Goal: Task Accomplishment & Management: Manage account settings

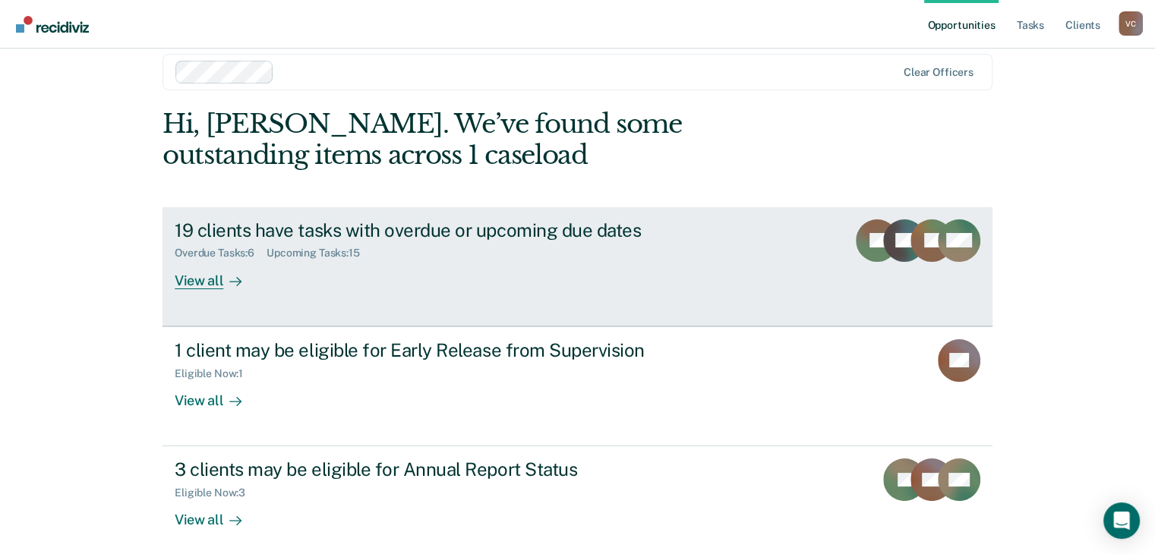
scroll to position [30, 0]
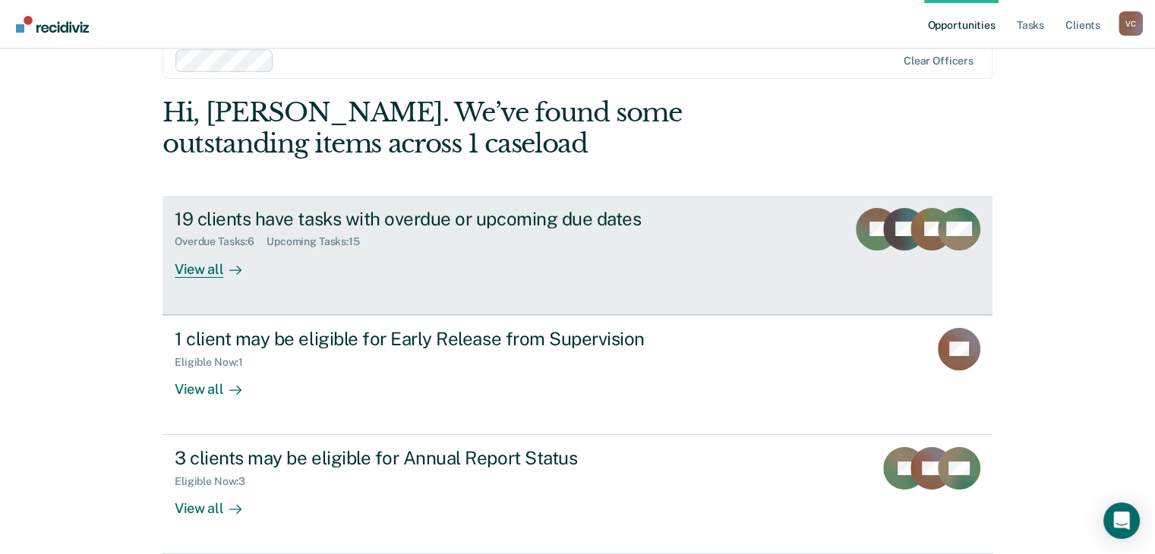
click at [393, 218] on div "19 clients have tasks with overdue or upcoming due dates" at bounding box center [441, 219] width 533 height 22
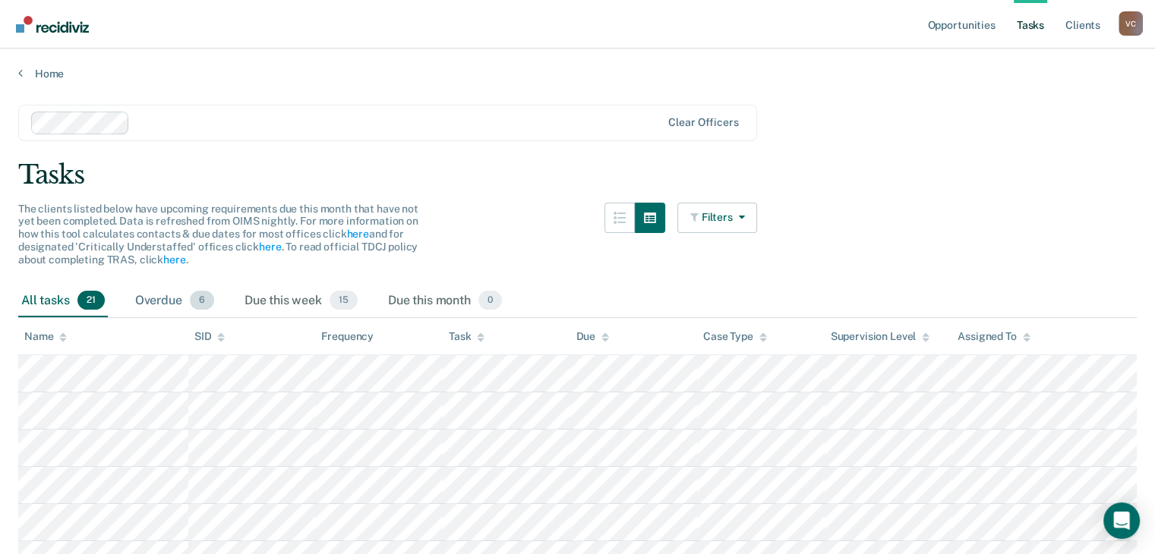
click at [197, 302] on span "6" at bounding box center [202, 301] width 24 height 20
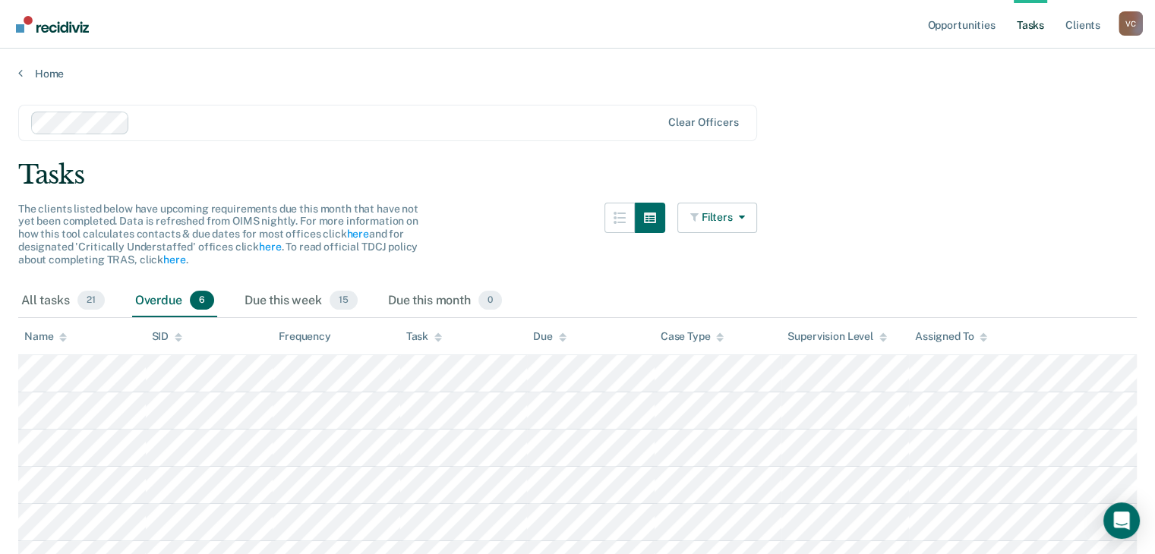
click at [1034, 27] on link "Tasks" at bounding box center [1030, 24] width 33 height 49
click at [1083, 28] on link "Client s" at bounding box center [1083, 24] width 41 height 49
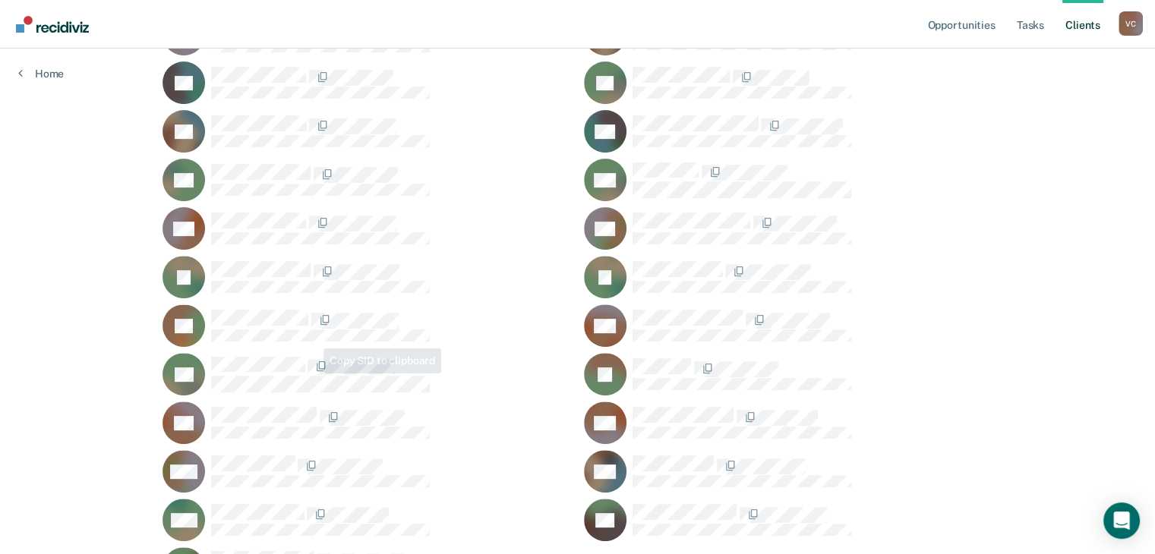
scroll to position [602, 0]
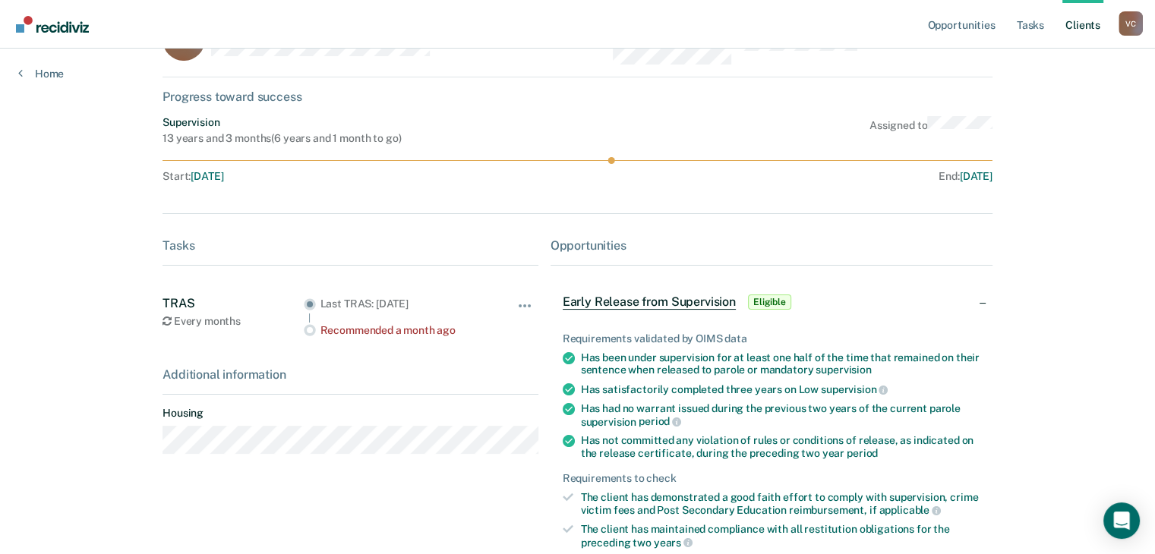
scroll to position [152, 0]
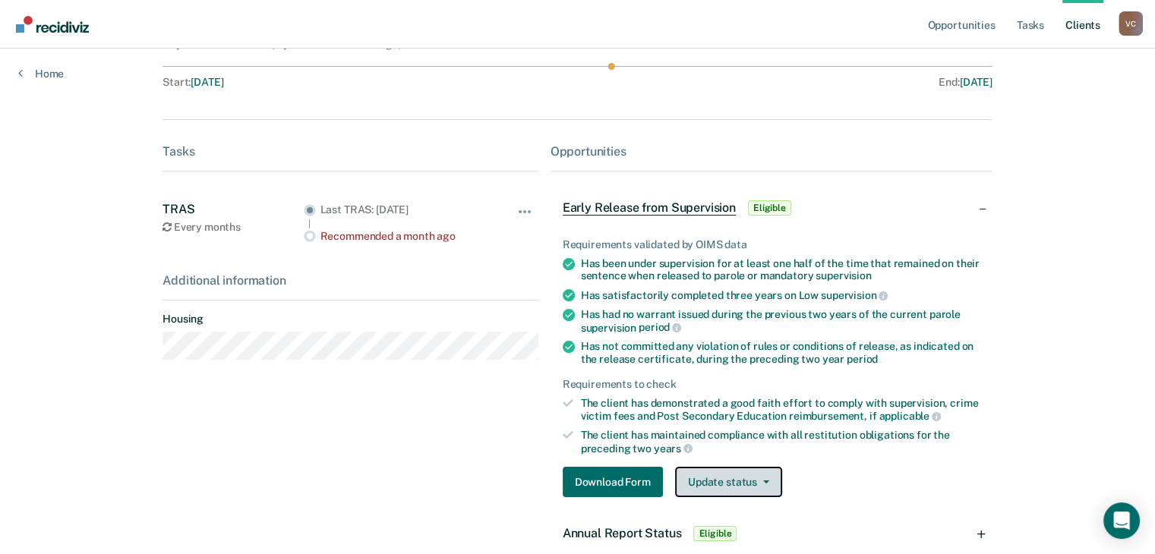
click at [763, 481] on icon "button" at bounding box center [766, 482] width 6 height 3
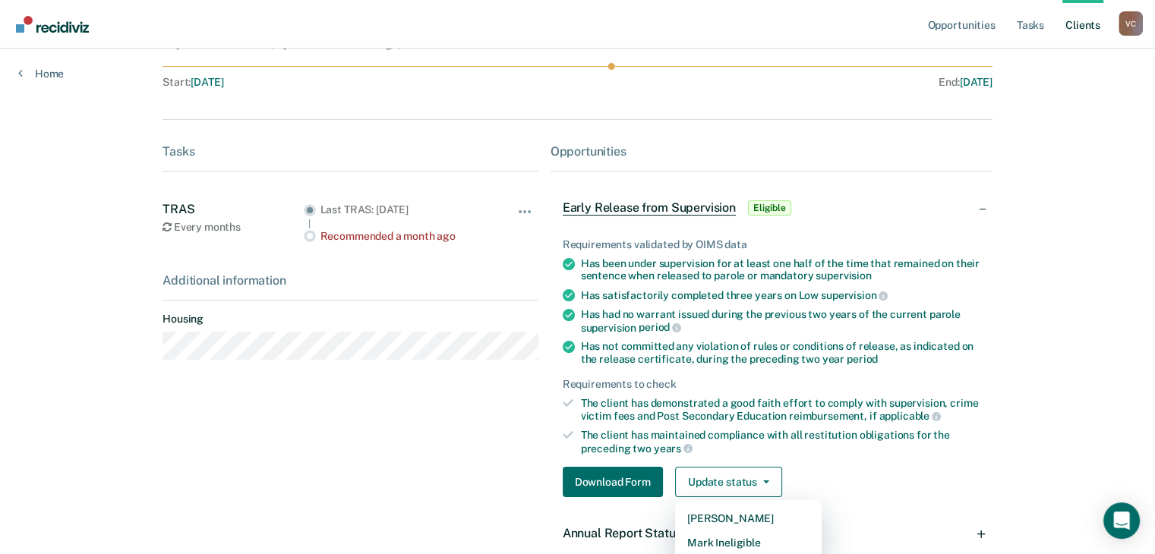
click at [963, 476] on div "Download Form Update status [PERSON_NAME] Mark Ineligible" at bounding box center [772, 482] width 418 height 30
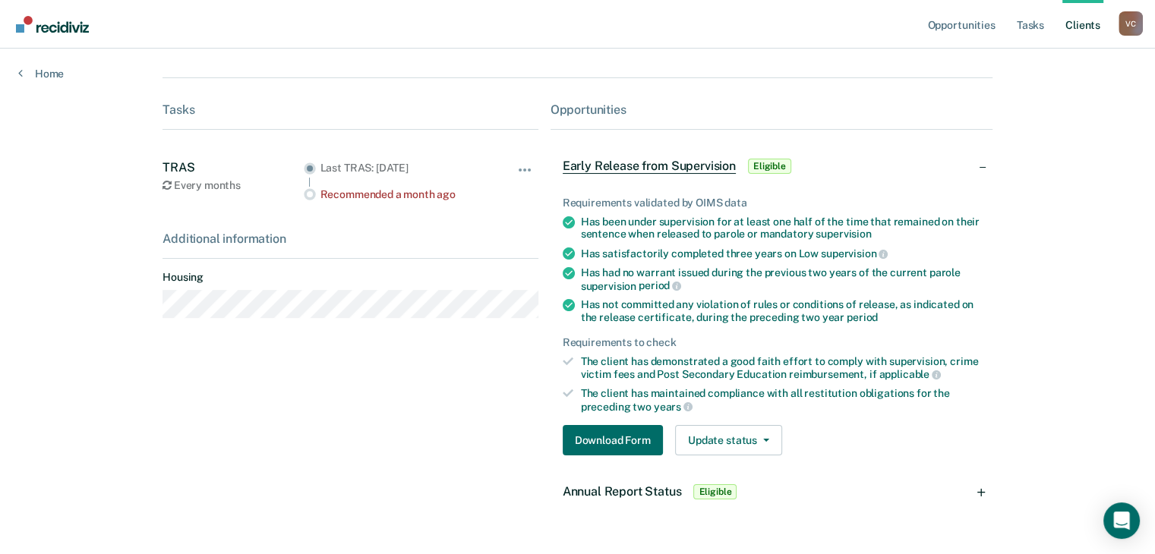
scroll to position [232, 0]
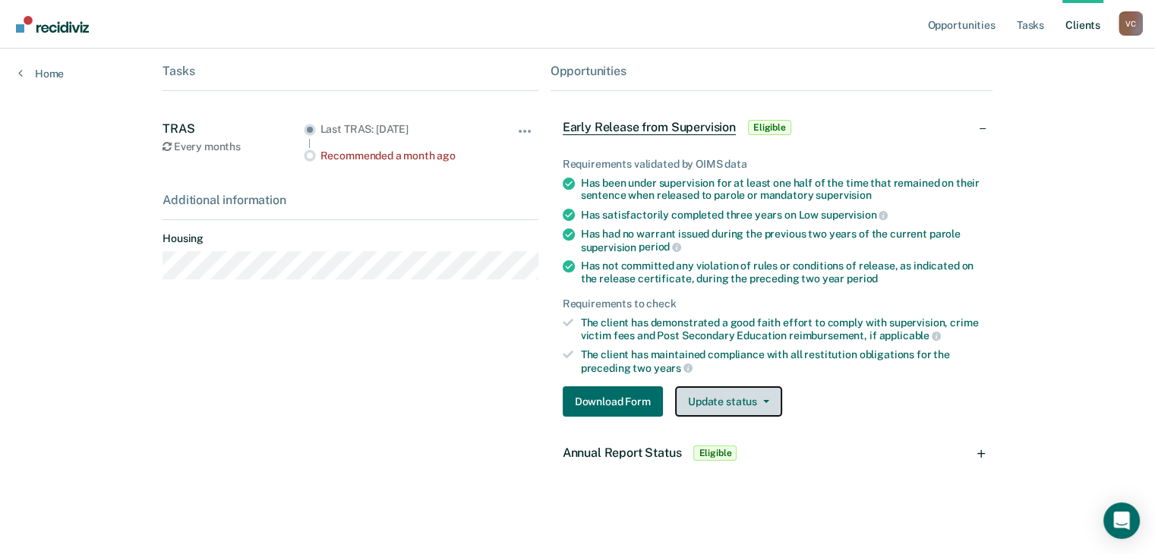
click at [747, 400] on button "Update status" at bounding box center [728, 402] width 107 height 30
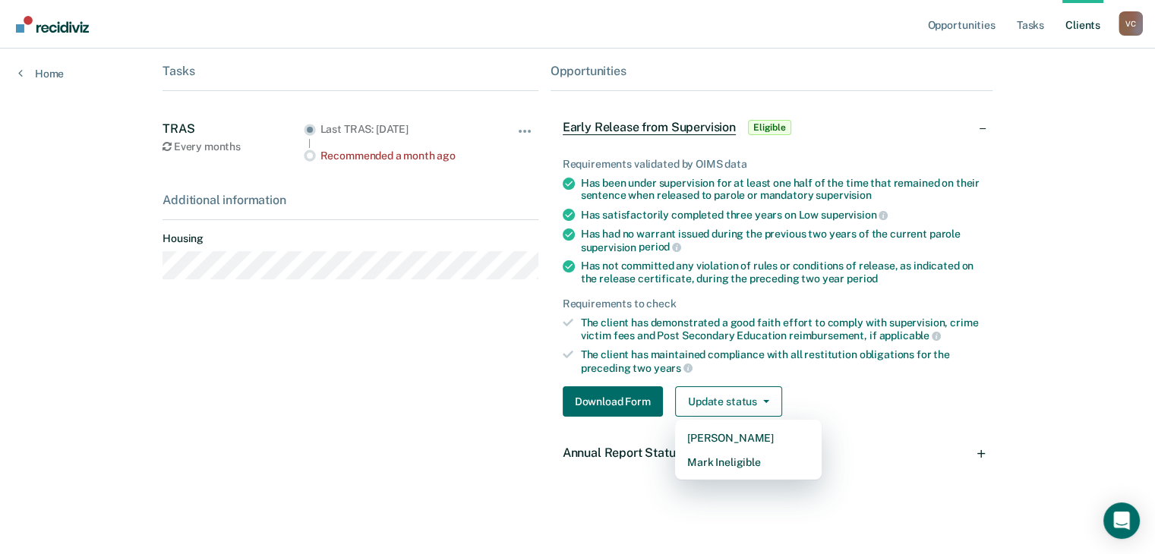
click at [959, 438] on div "Annual Report Status Eligible" at bounding box center [772, 453] width 442 height 49
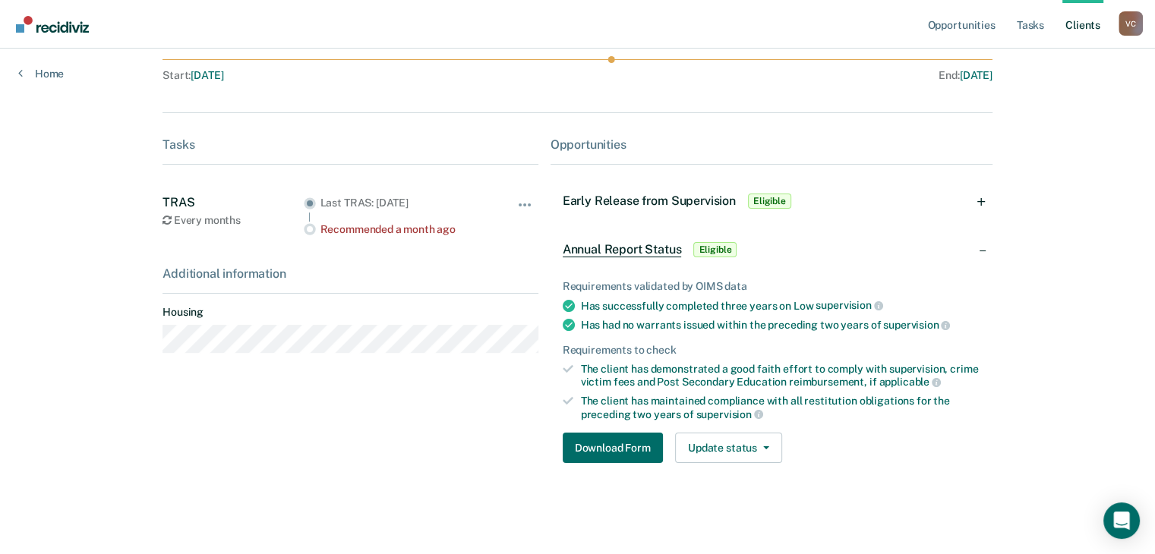
scroll to position [156, 0]
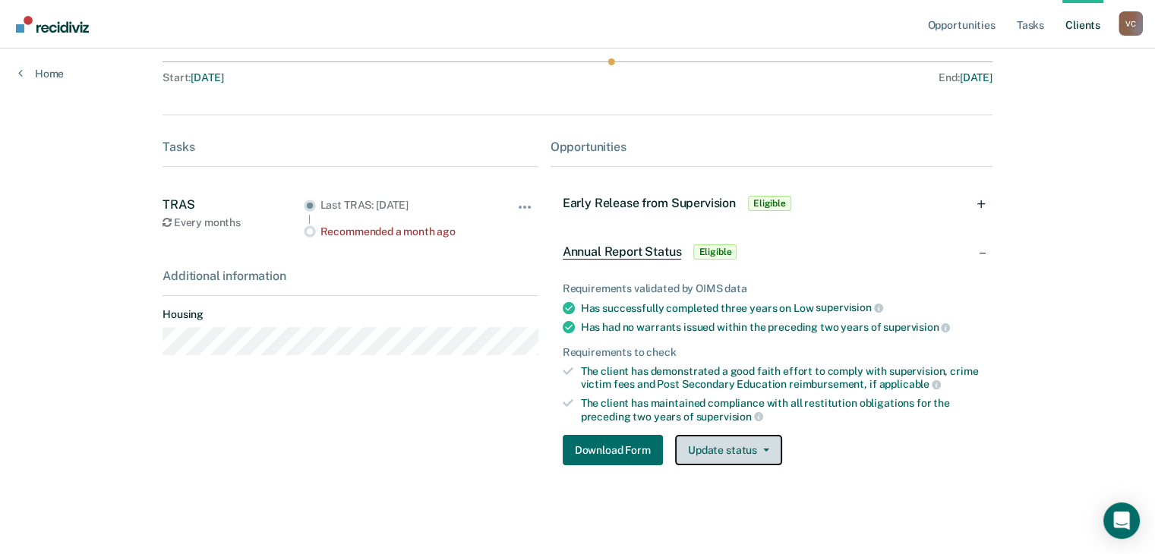
click at [763, 449] on icon "button" at bounding box center [766, 450] width 6 height 3
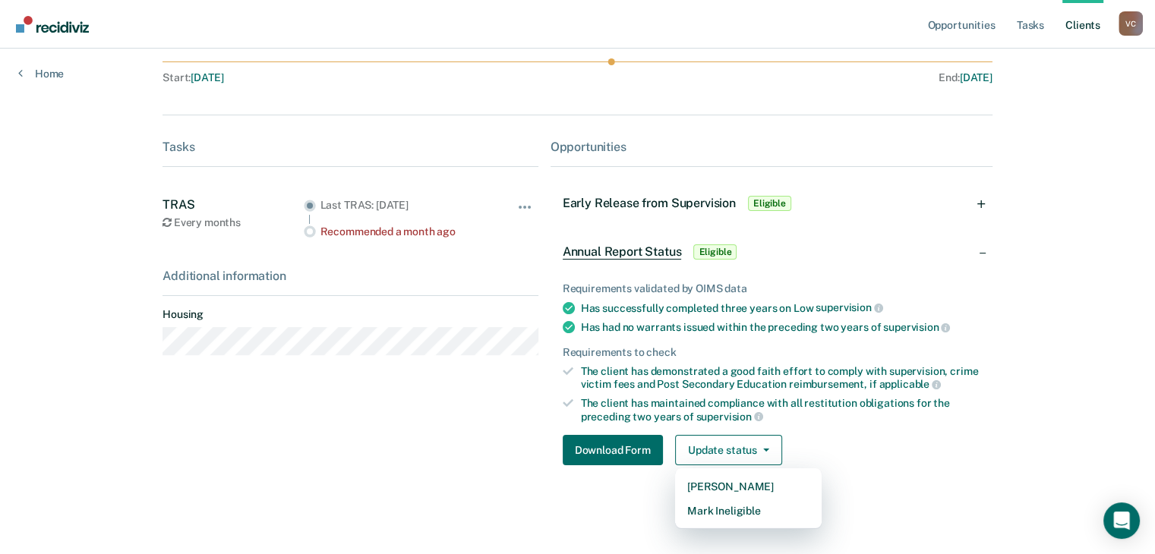
click at [954, 223] on div "Early Release from Supervision Eligible" at bounding box center [772, 203] width 442 height 49
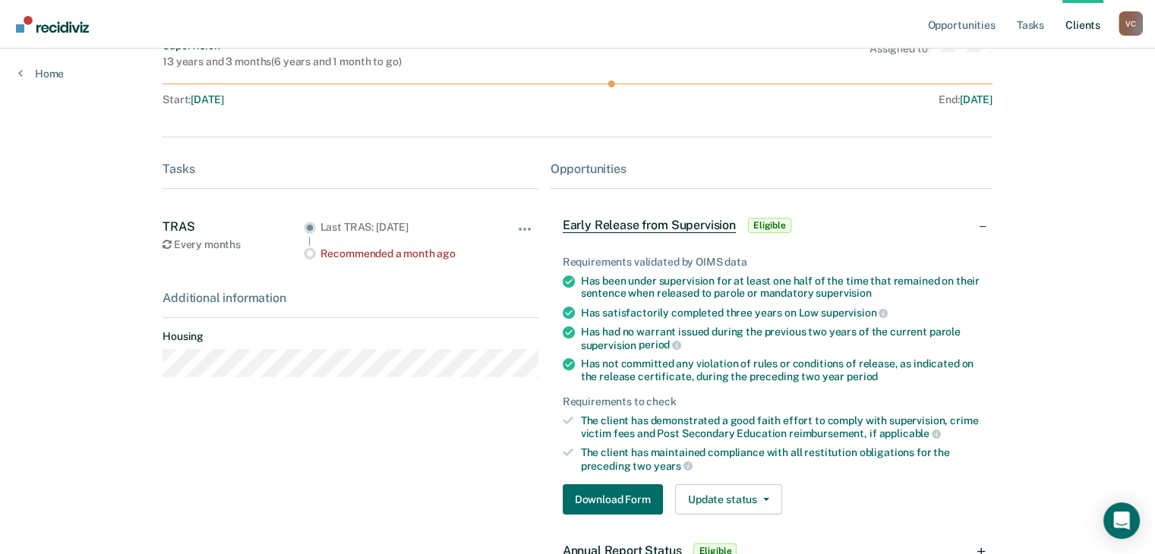
scroll to position [232, 0]
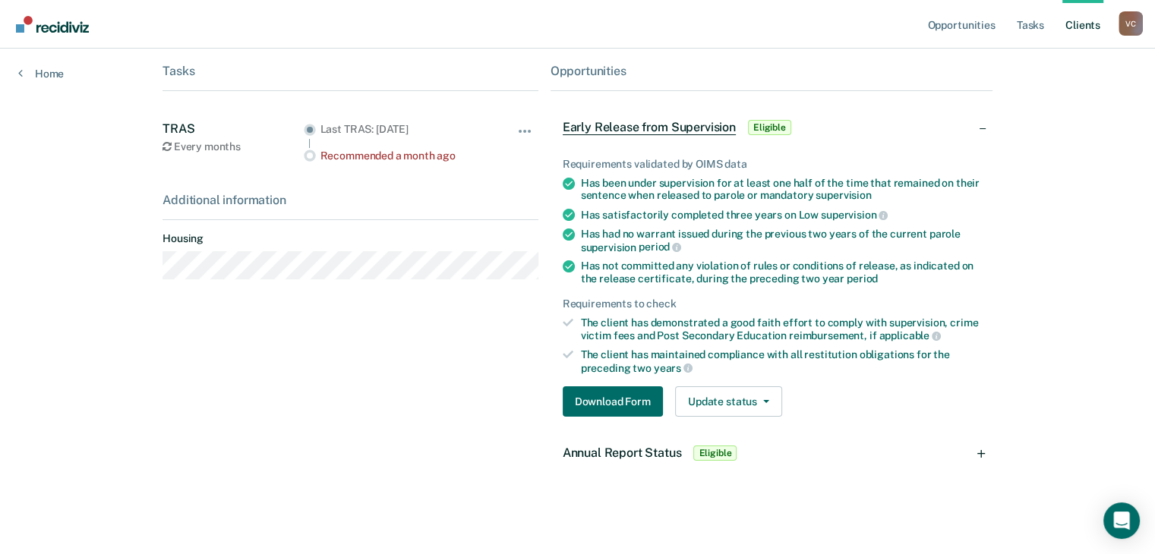
click at [722, 452] on span "Eligible" at bounding box center [714, 453] width 43 height 15
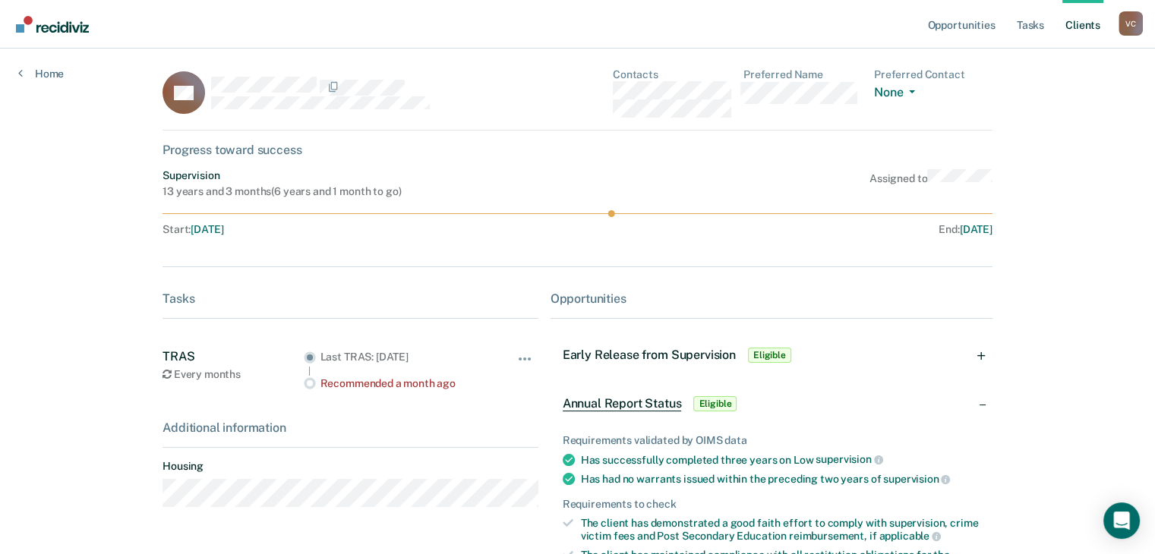
scroll to position [0, 0]
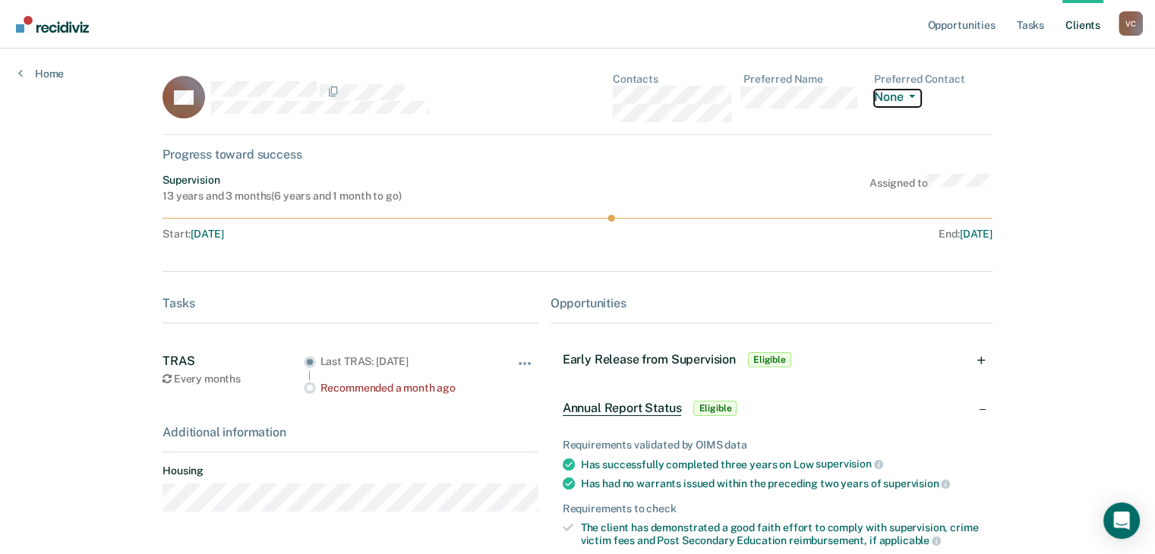
click at [915, 98] on icon "button" at bounding box center [912, 96] width 6 height 3
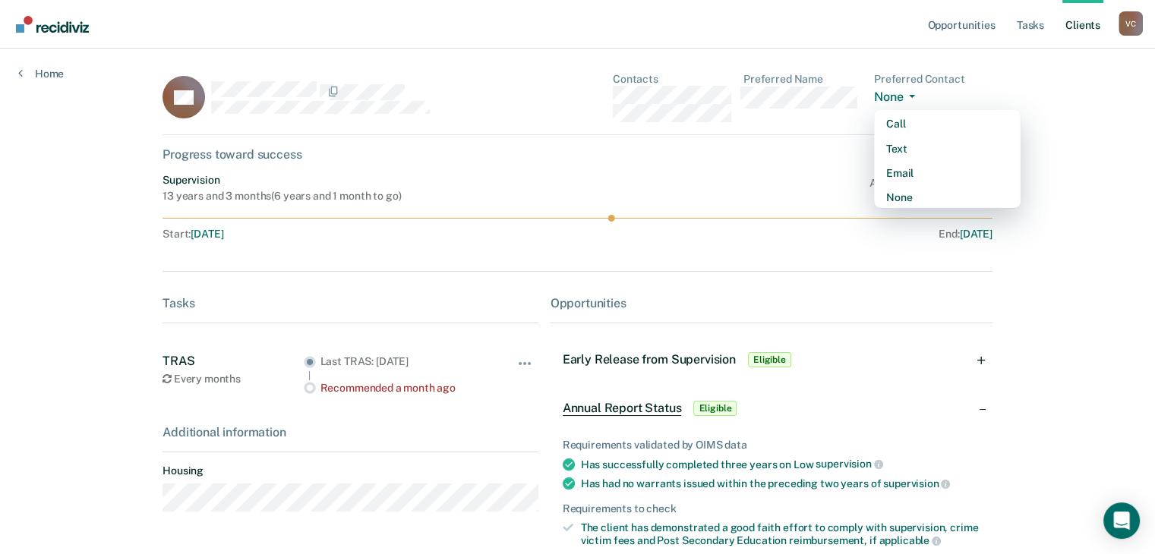
click at [1042, 80] on div "Opportunities Tasks Client s [PERSON_NAME] V C Profile How it works Log Out Hom…" at bounding box center [577, 356] width 1155 height 713
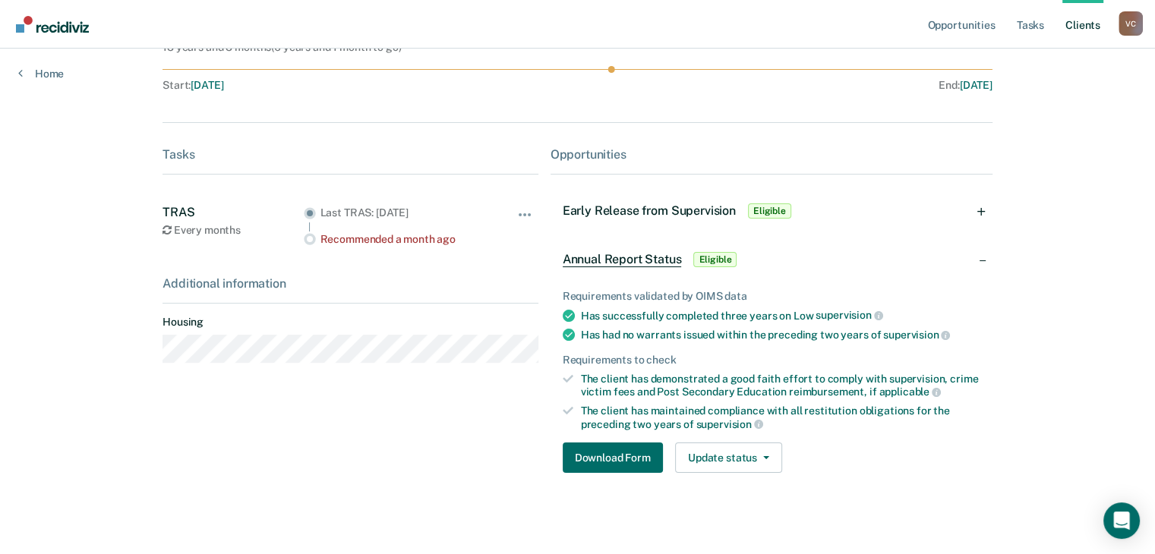
scroll to position [156, 0]
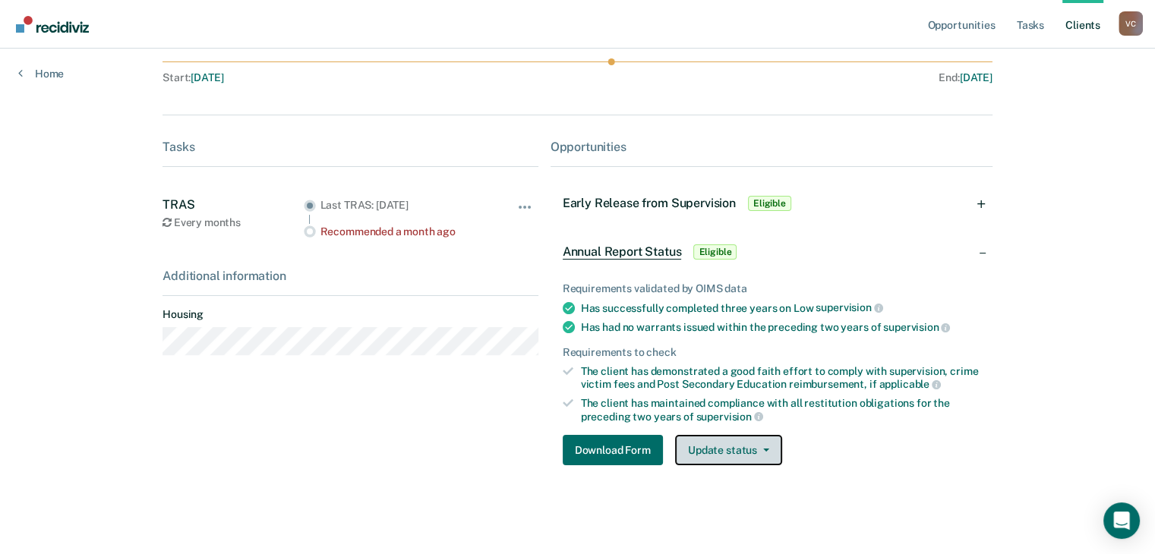
click at [736, 448] on button "Update status" at bounding box center [728, 450] width 107 height 30
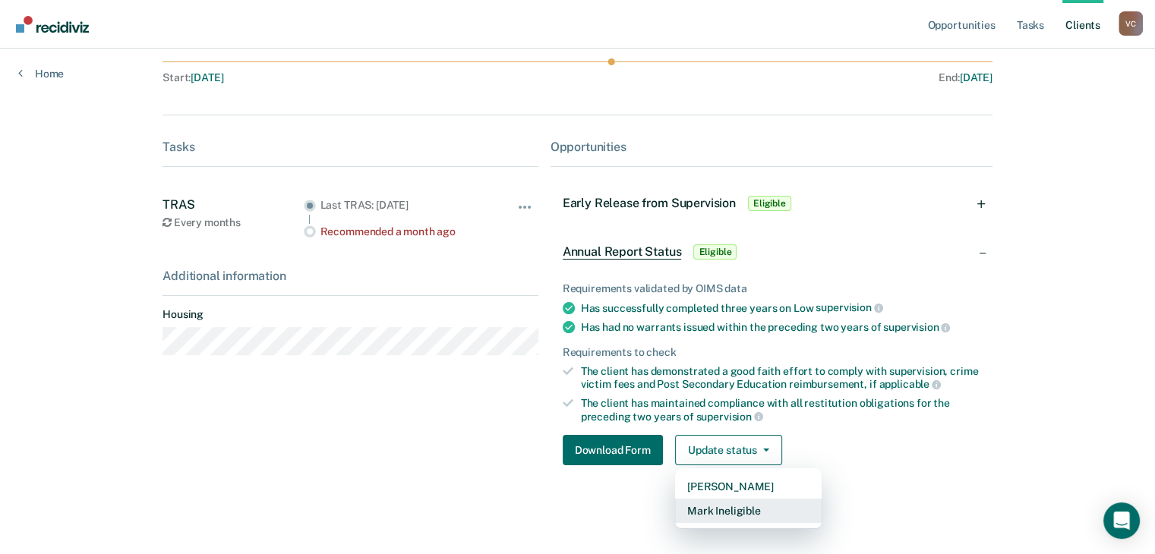
drag, startPoint x: 730, startPoint y: 512, endPoint x: 742, endPoint y: 507, distance: 13.3
click at [730, 511] on button "Mark Ineligible" at bounding box center [748, 511] width 147 height 24
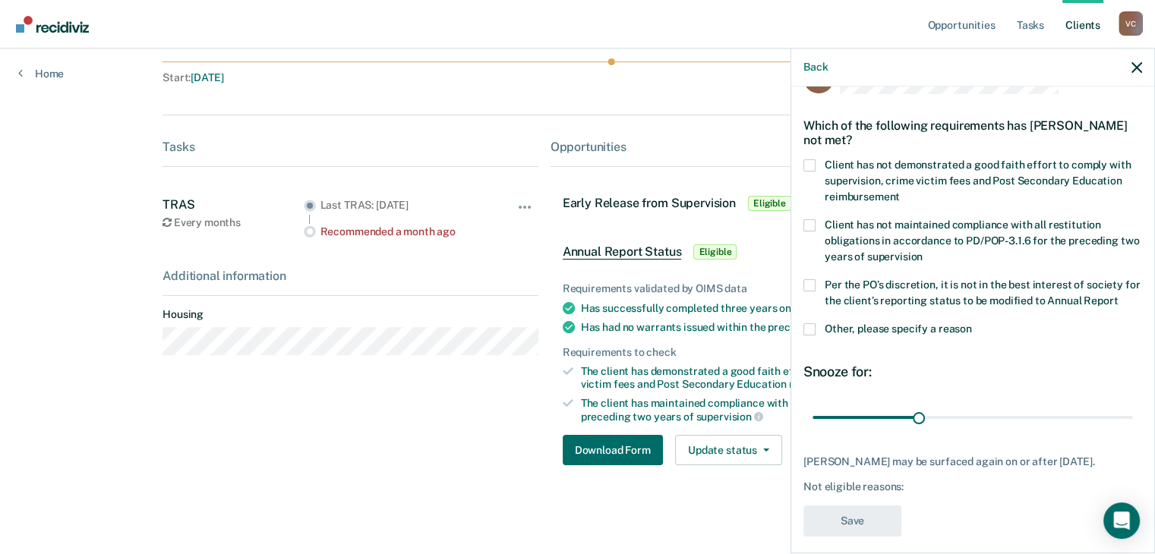
scroll to position [76, 0]
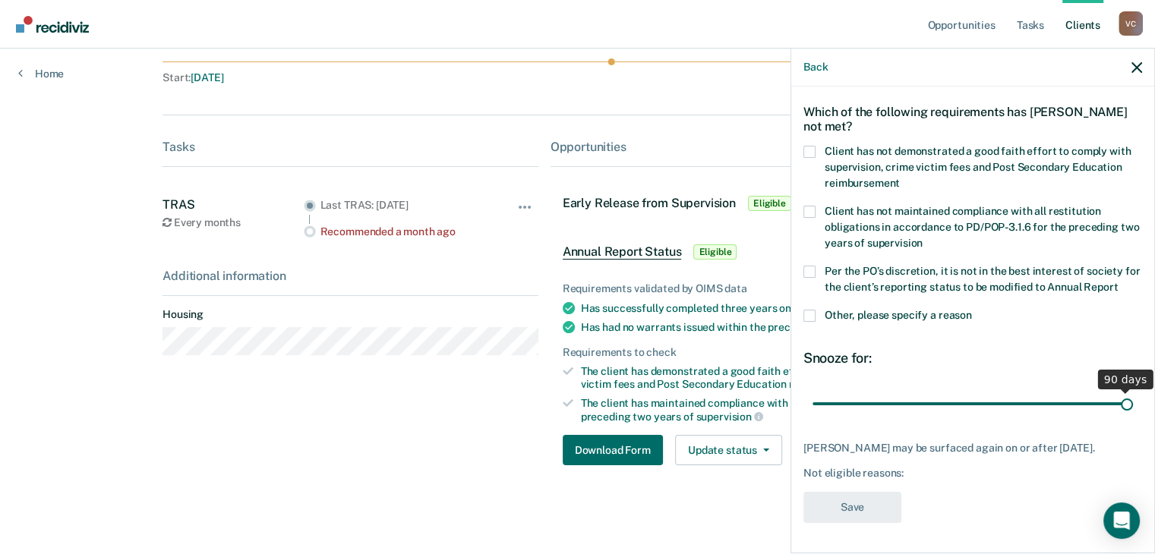
drag, startPoint x: 909, startPoint y: 398, endPoint x: 1157, endPoint y: 403, distance: 247.7
type input "90"
click at [1133, 403] on input "range" at bounding box center [973, 404] width 321 height 27
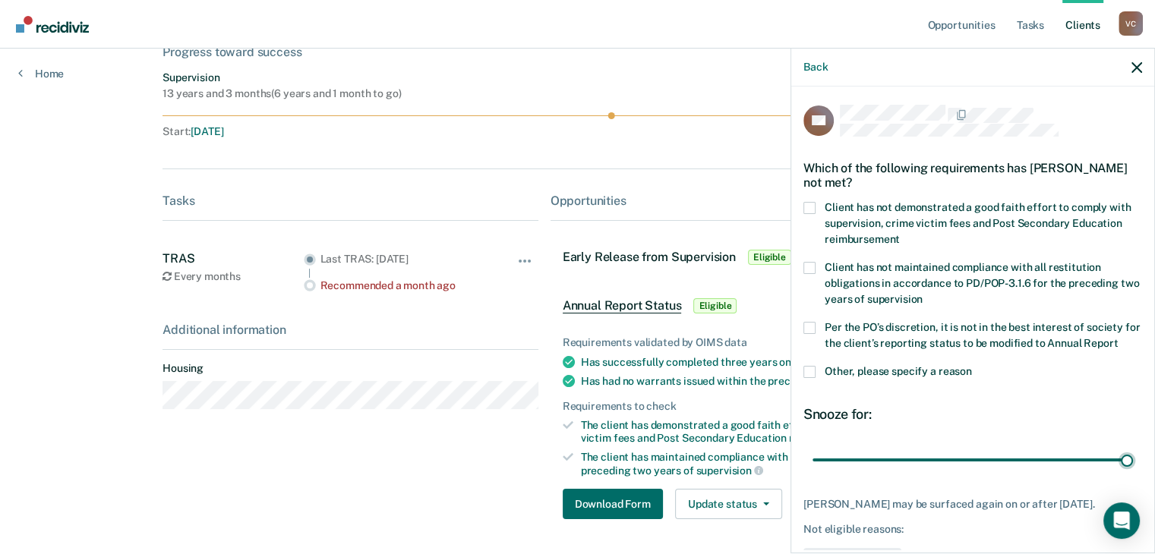
scroll to position [81, 0]
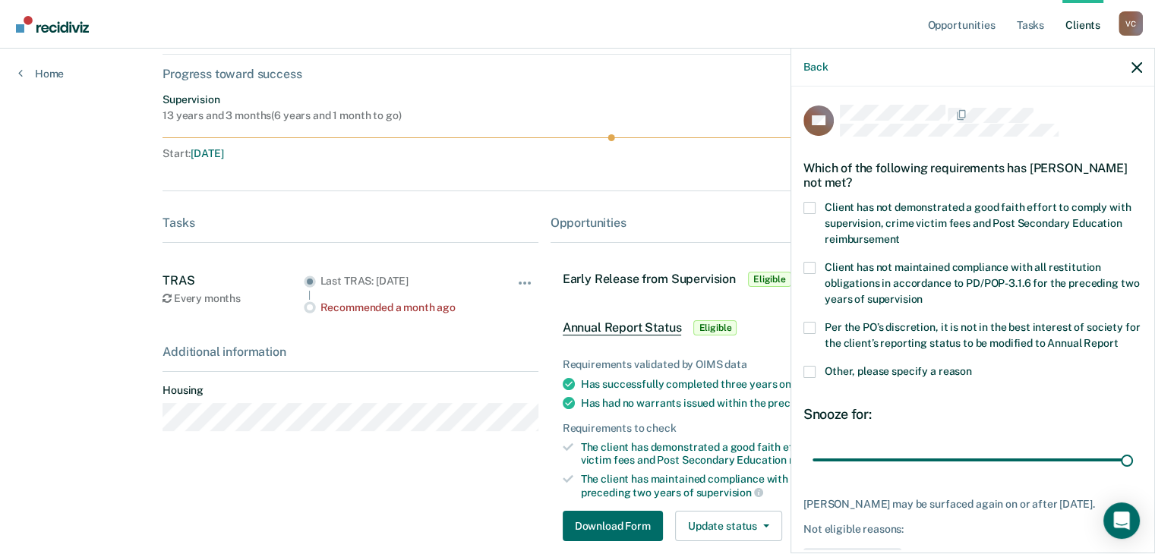
click at [811, 378] on span at bounding box center [810, 372] width 12 height 12
click at [972, 366] on input "Other, please specify a reason" at bounding box center [972, 366] width 0 height 0
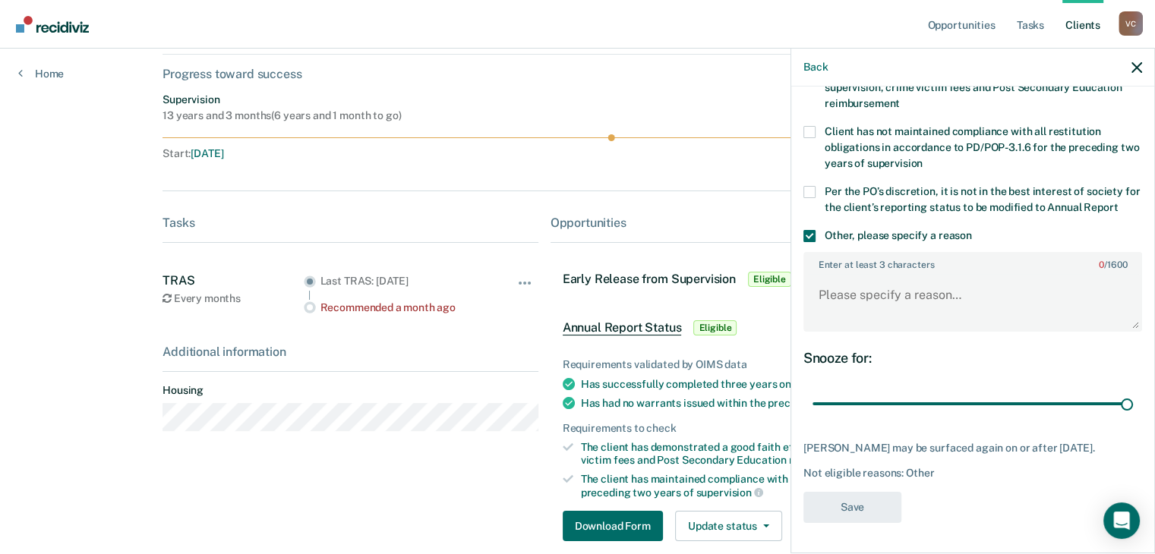
scroll to position [152, 0]
click at [877, 289] on textarea "Enter at least 3 characters 0 / 1600" at bounding box center [973, 302] width 336 height 56
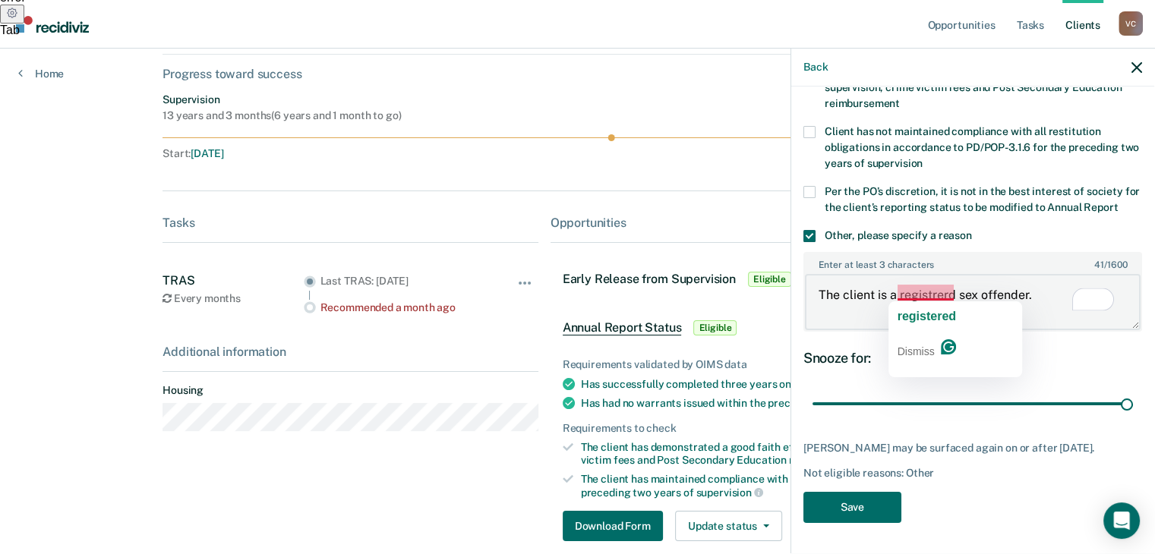
click at [927, 287] on textarea "The client is a registrerd sex offender." at bounding box center [973, 302] width 336 height 56
click at [1035, 289] on textarea "The client is a registered sex offender." at bounding box center [973, 302] width 336 height 56
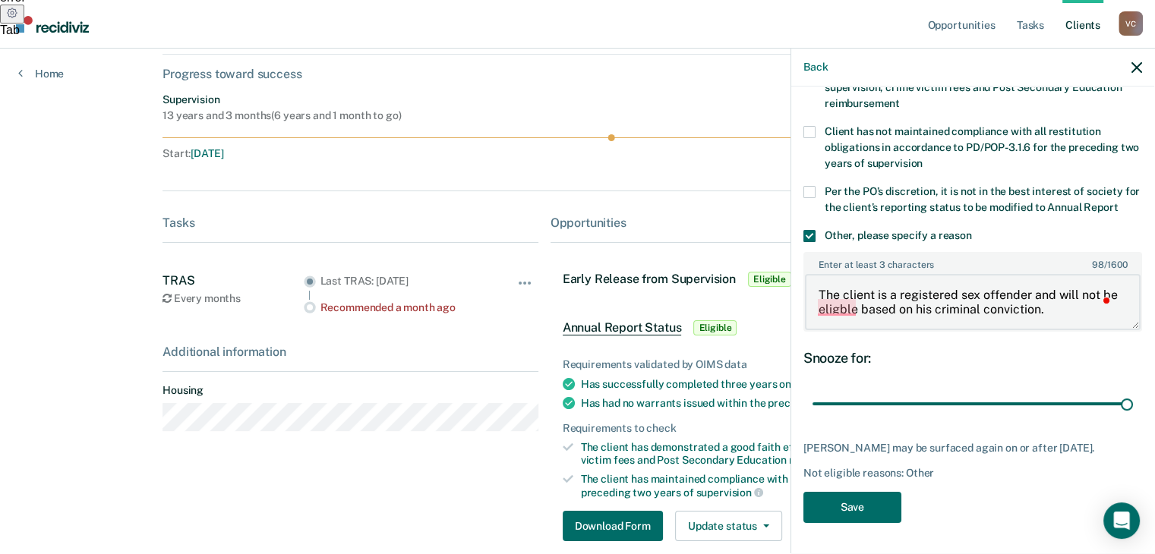
drag, startPoint x: 1051, startPoint y: 311, endPoint x: 520, endPoint y: 234, distance: 537.3
click at [520, 234] on body "Looks like you’re using Internet Explorer 11. For faster loading and a better e…" at bounding box center [577, 196] width 1155 height 554
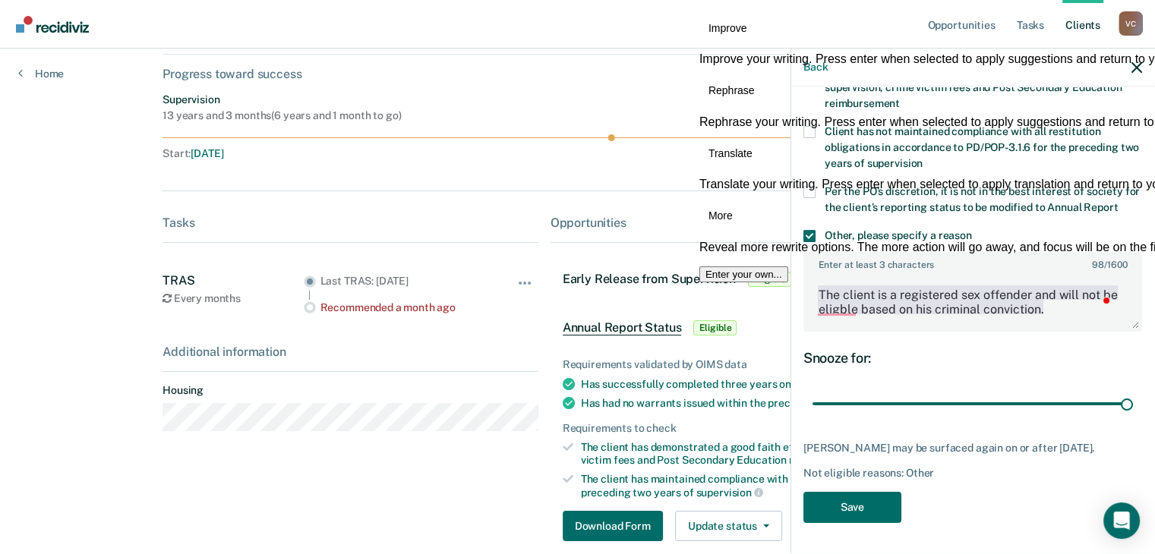
click at [784, 299] on button "See rewrite suggestions" at bounding box center [778, 287] width 12 height 29
click at [733, 224] on span "More" at bounding box center [721, 216] width 24 height 16
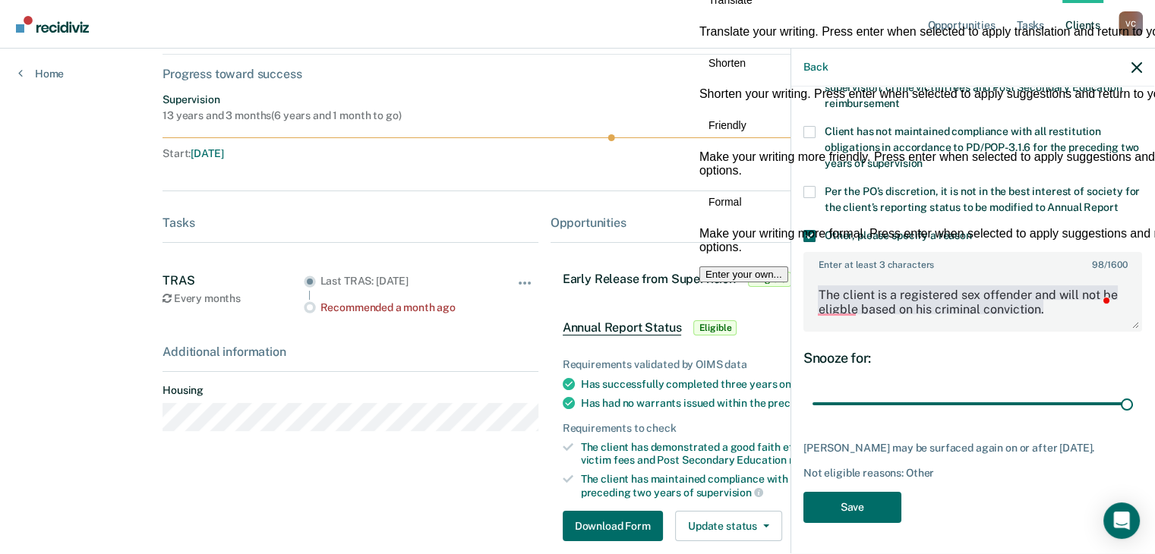
click at [742, 210] on span "Formal" at bounding box center [725, 202] width 33 height 16
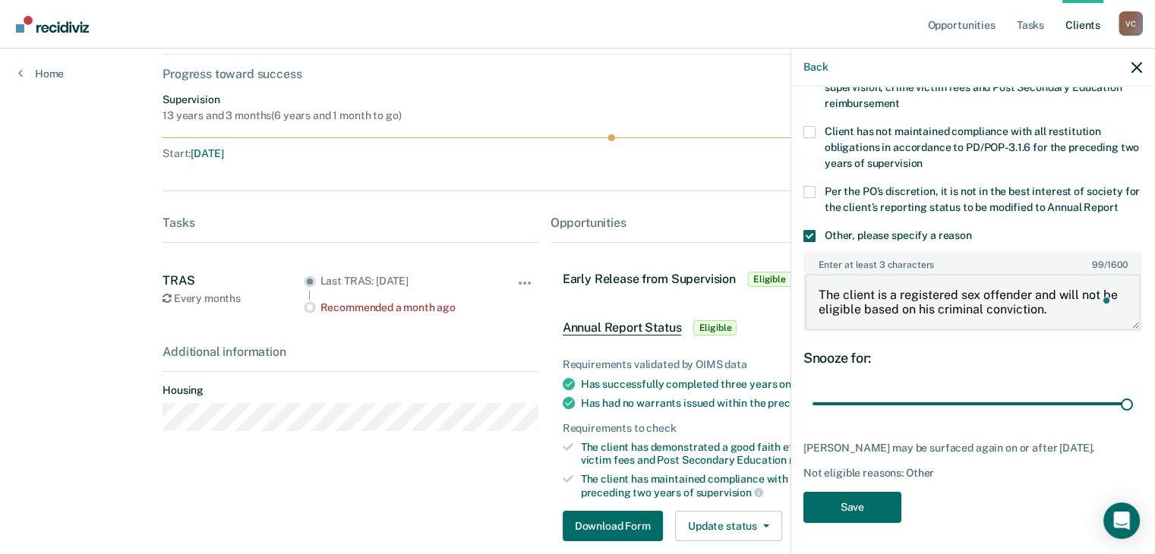
drag, startPoint x: 1066, startPoint y: 308, endPoint x: 478, endPoint y: 194, distance: 599.7
click at [478, 194] on body "Looks like you’re using Internet Explorer 11. For faster loading and a better e…" at bounding box center [577, 196] width 1155 height 554
click at [913, 314] on textarea "The client is a registered sex offender and will not be eligible based on his c…" at bounding box center [973, 302] width 336 height 56
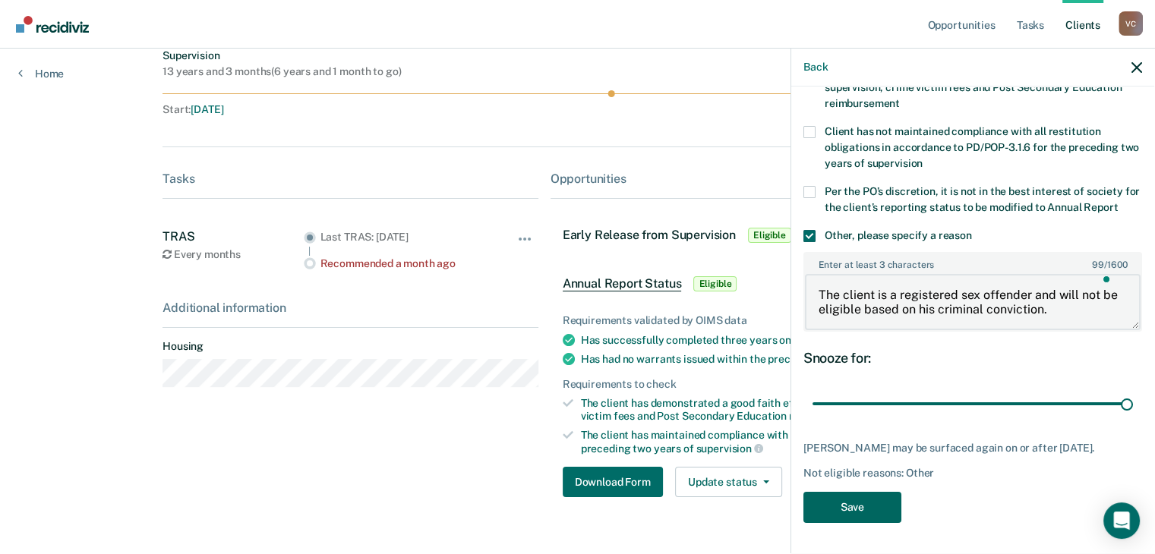
scroll to position [156, 0]
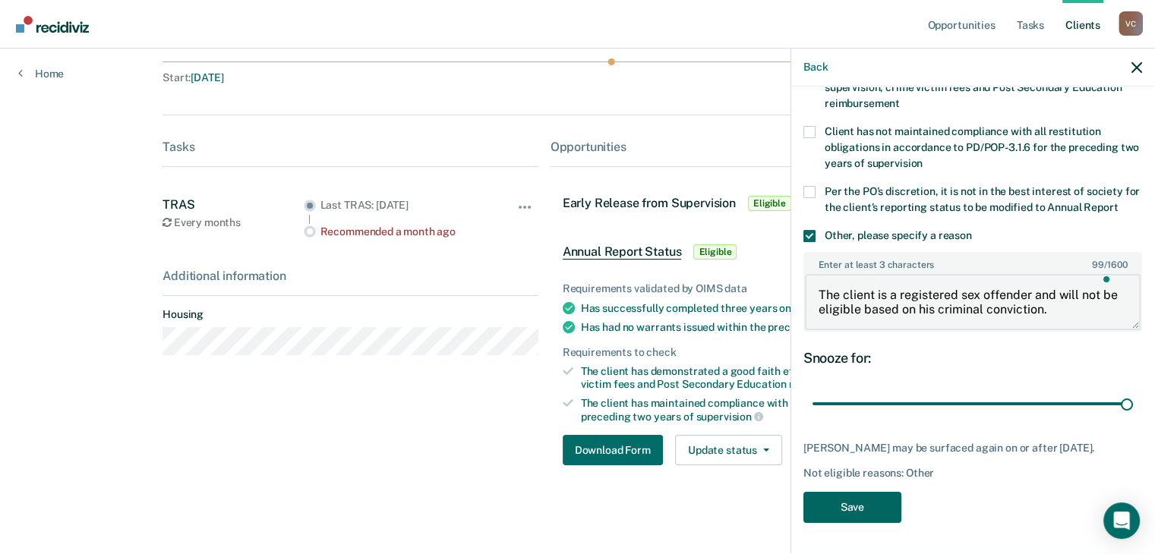
type textarea "The client is a registered sex offender and will not be eligible based on his c…"
click at [856, 492] on button "Save" at bounding box center [853, 507] width 98 height 31
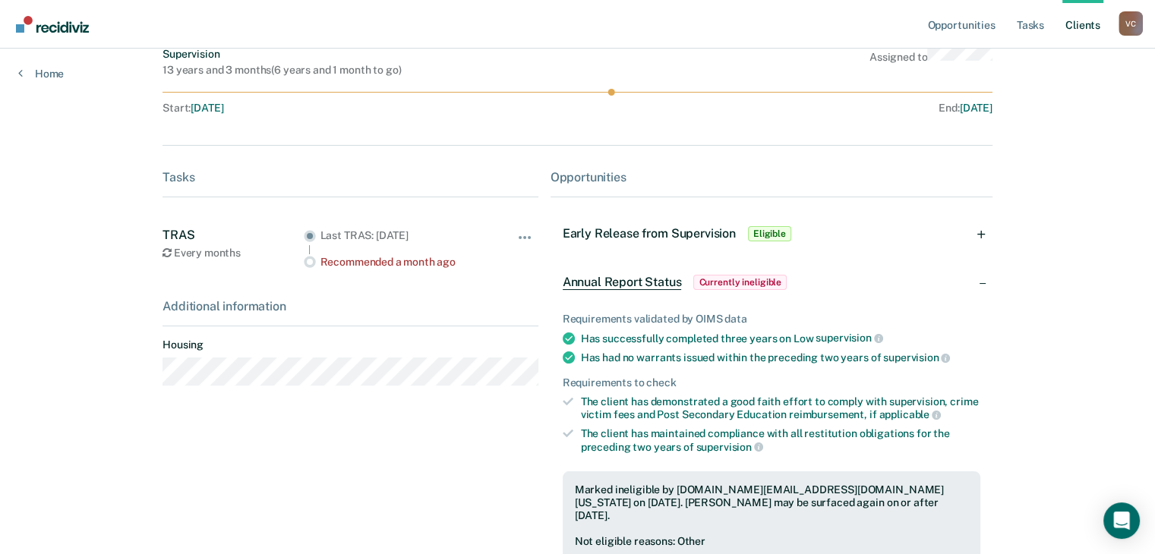
scroll to position [0, 0]
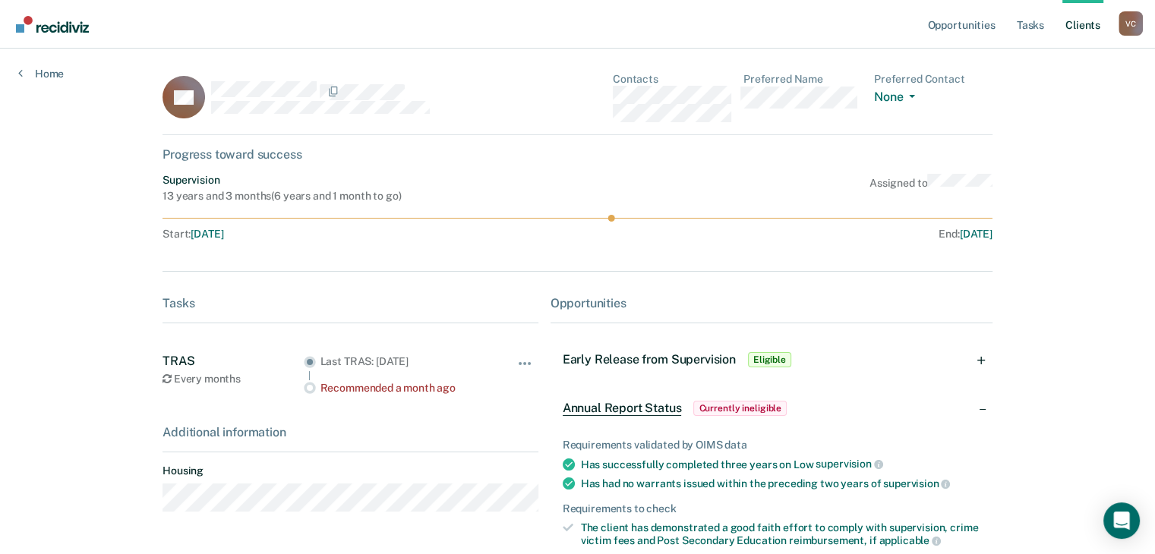
click at [1127, 24] on div "V C" at bounding box center [1131, 23] width 24 height 24
click at [1097, 206] on div "Opportunities Tasks Client s [PERSON_NAME] V C Profile How it works Log Out Hom…" at bounding box center [577, 432] width 1155 height 864
click at [1085, 20] on link "Client s" at bounding box center [1083, 24] width 41 height 49
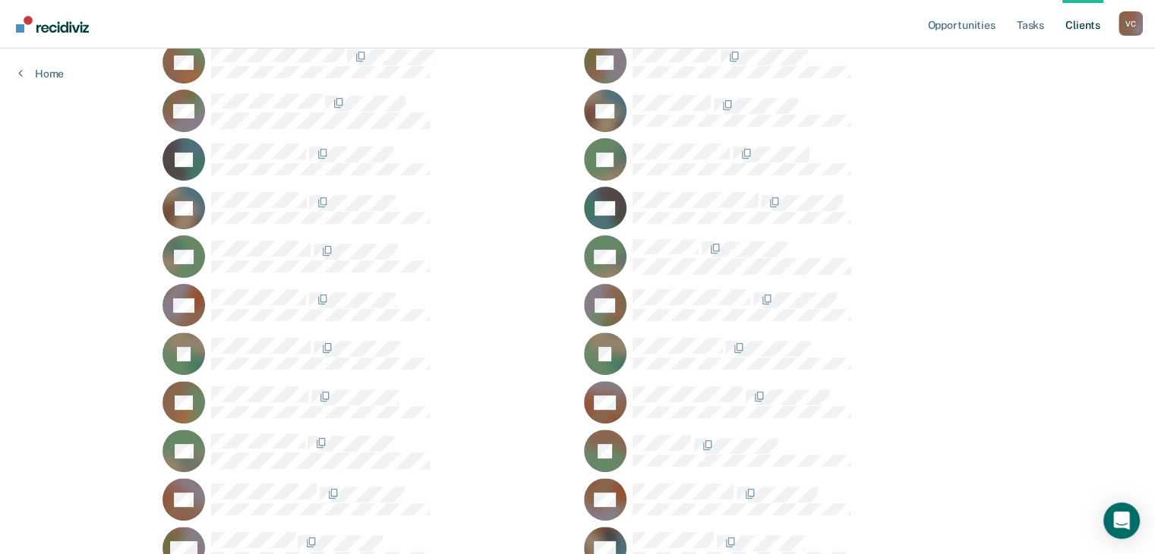
scroll to position [450, 0]
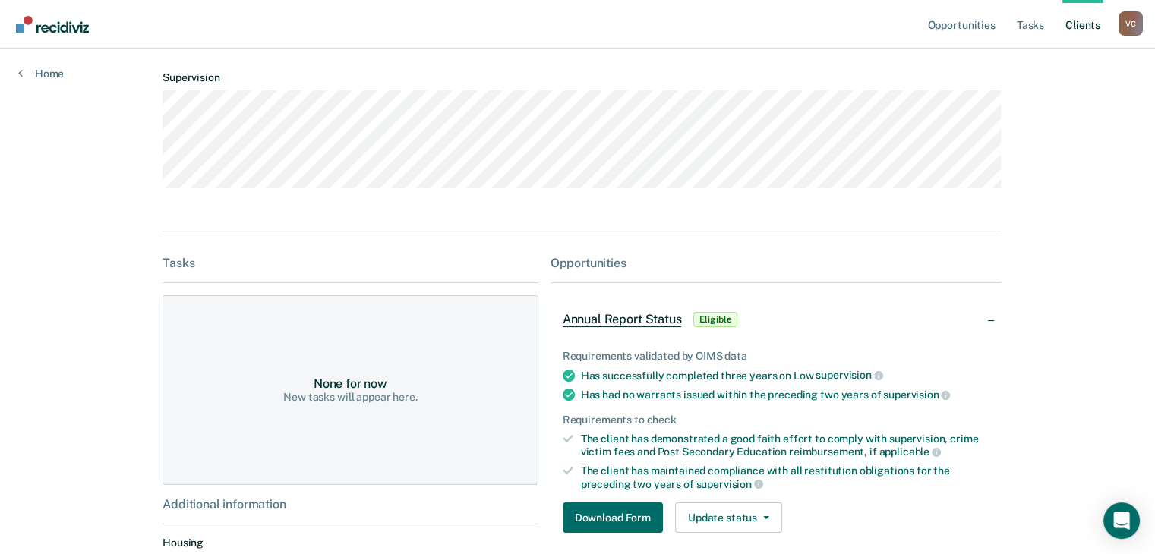
scroll to position [242, 0]
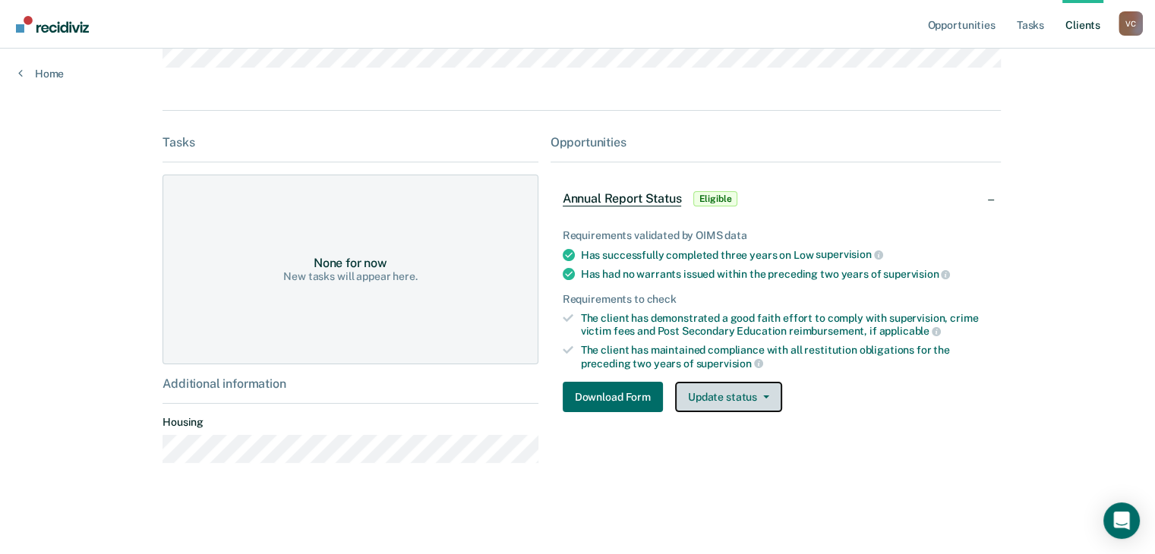
click at [764, 396] on button "Update status" at bounding box center [728, 397] width 107 height 30
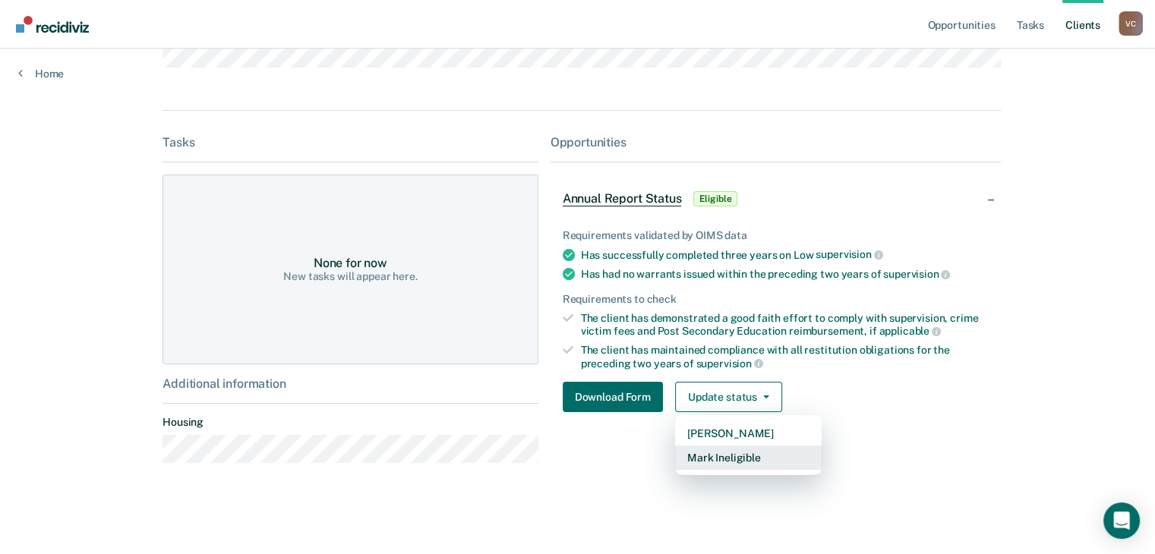
click at [743, 455] on button "Mark Ineligible" at bounding box center [748, 458] width 147 height 24
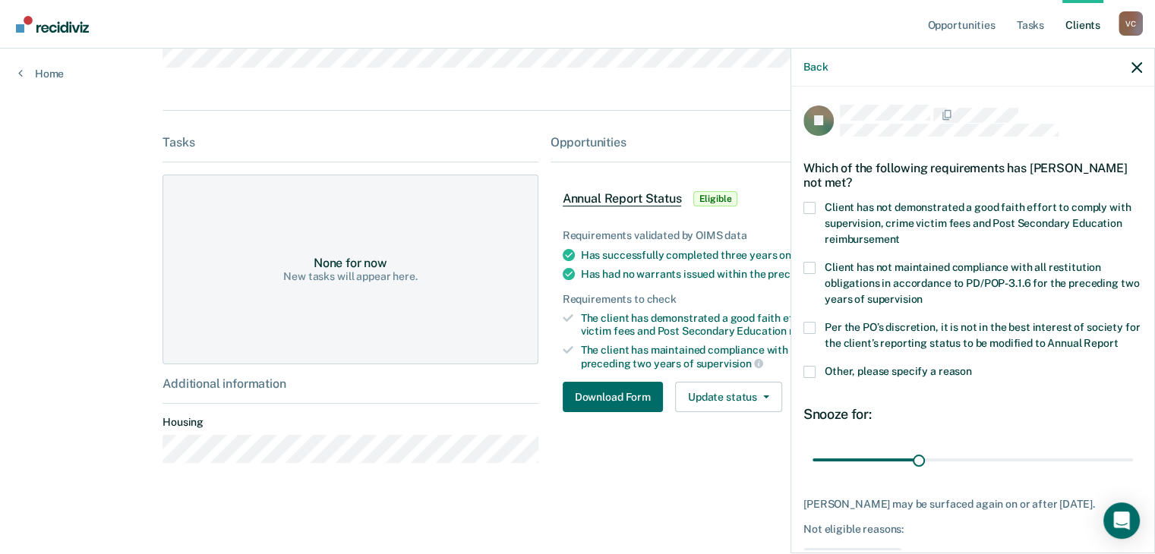
click at [809, 378] on span at bounding box center [810, 372] width 12 height 12
click at [972, 366] on input "Other, please specify a reason" at bounding box center [972, 366] width 0 height 0
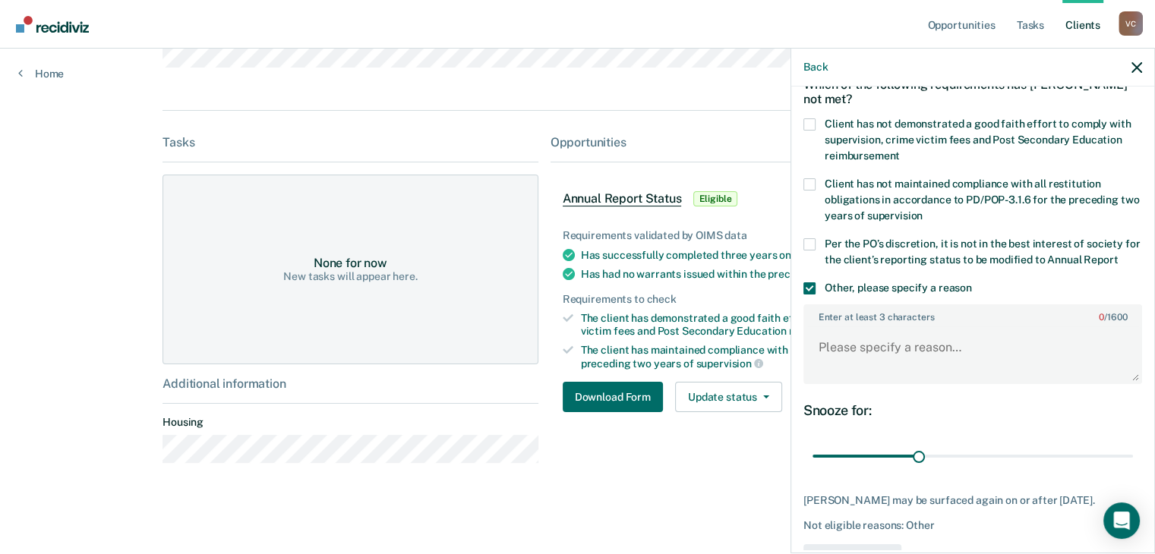
scroll to position [149, 0]
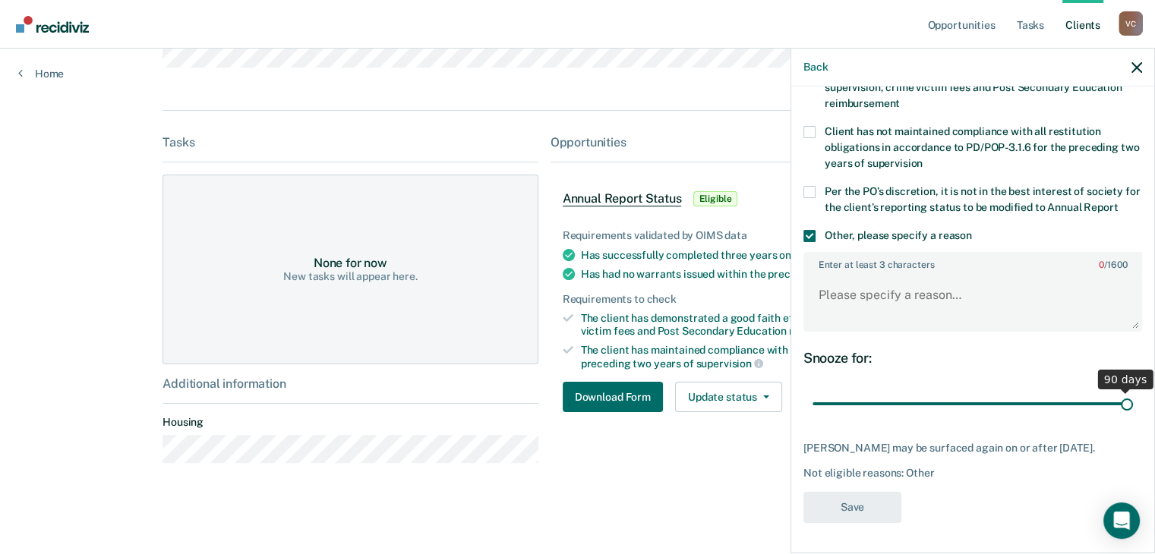
drag, startPoint x: 916, startPoint y: 404, endPoint x: 1232, endPoint y: 376, distance: 317.2
type input "90"
click at [1133, 391] on input "range" at bounding box center [973, 404] width 321 height 27
click at [849, 287] on textarea "Enter at least 3 characters 0 / 1600" at bounding box center [973, 302] width 336 height 56
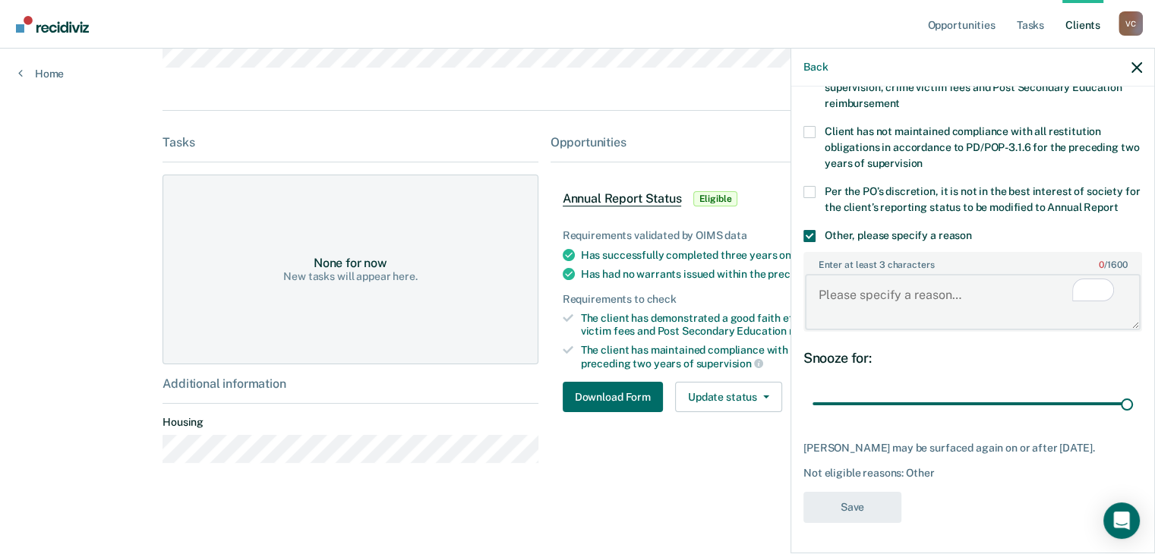
paste textarea "The client is a registered sex offender and will not be eligible based on his c…"
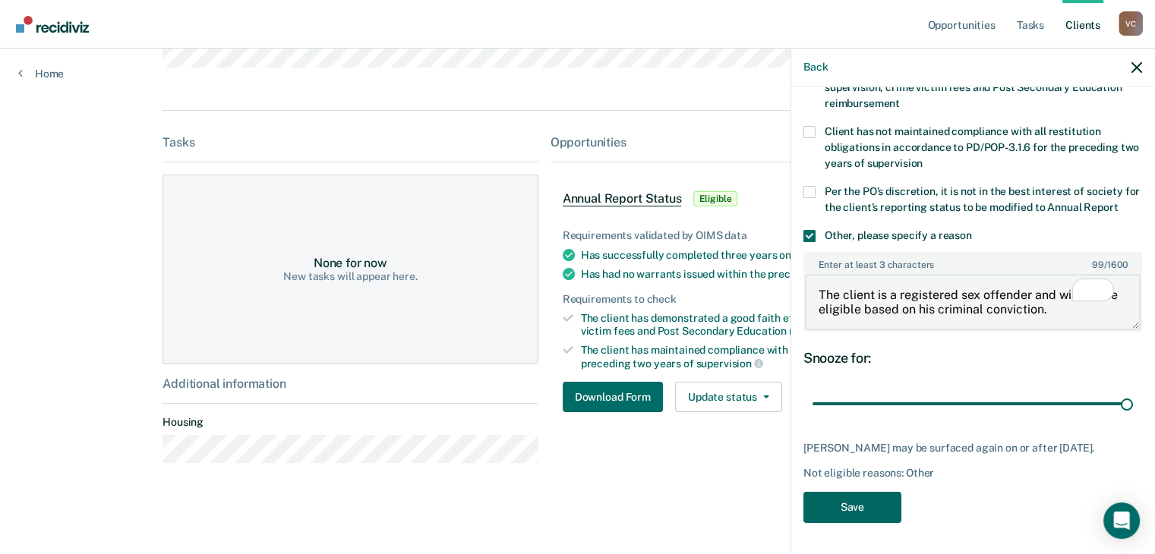
type textarea "The client is a registered sex offender and will not be eligible based on his c…"
click at [860, 507] on button "Save" at bounding box center [853, 507] width 98 height 31
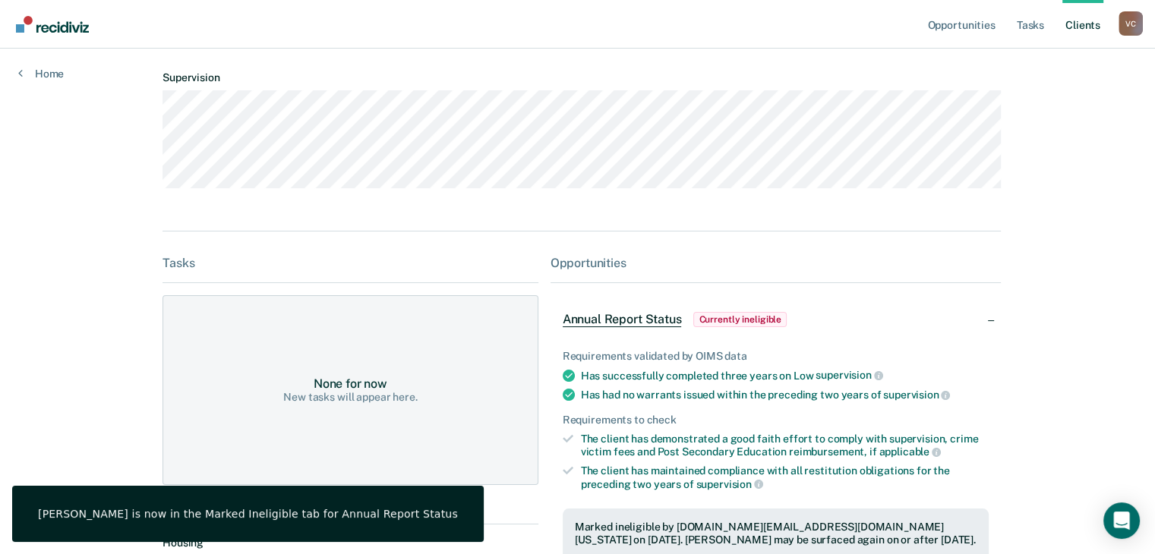
scroll to position [0, 0]
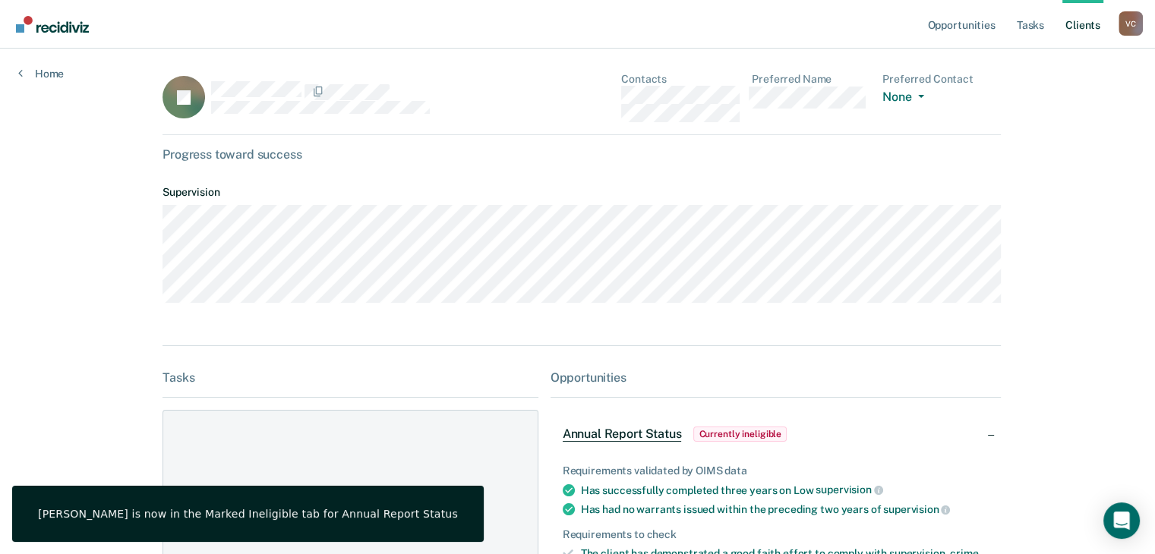
click at [1083, 25] on link "Client s" at bounding box center [1083, 24] width 41 height 49
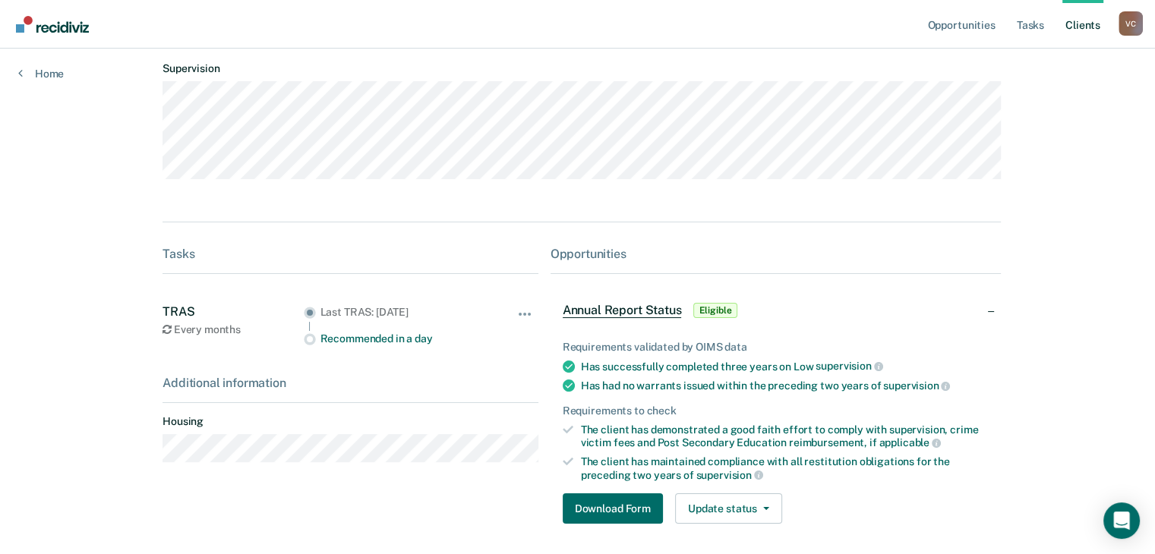
scroll to position [188, 0]
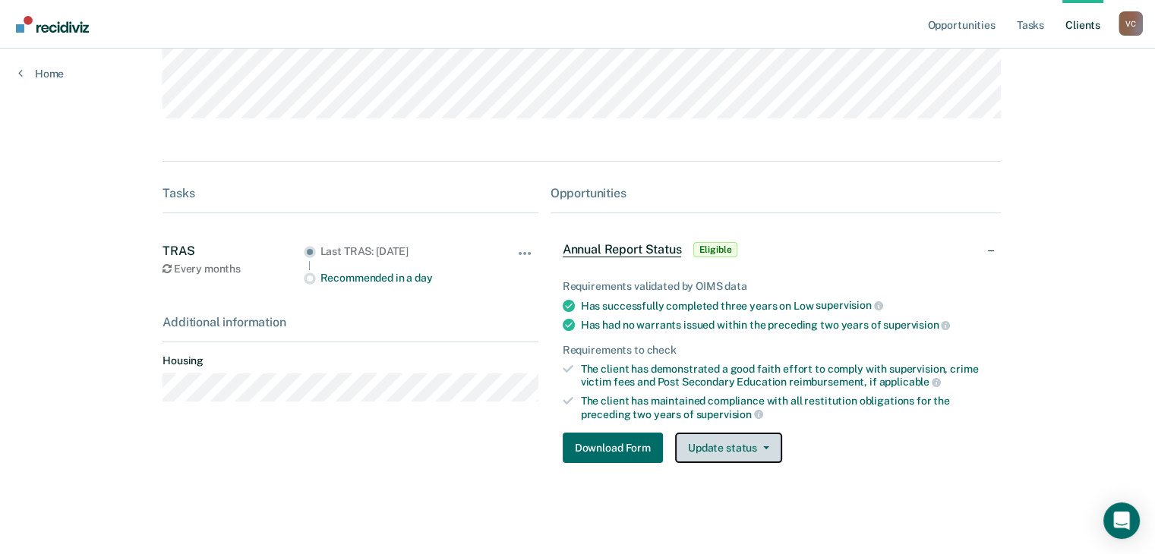
click at [738, 433] on button "Update status" at bounding box center [728, 448] width 107 height 30
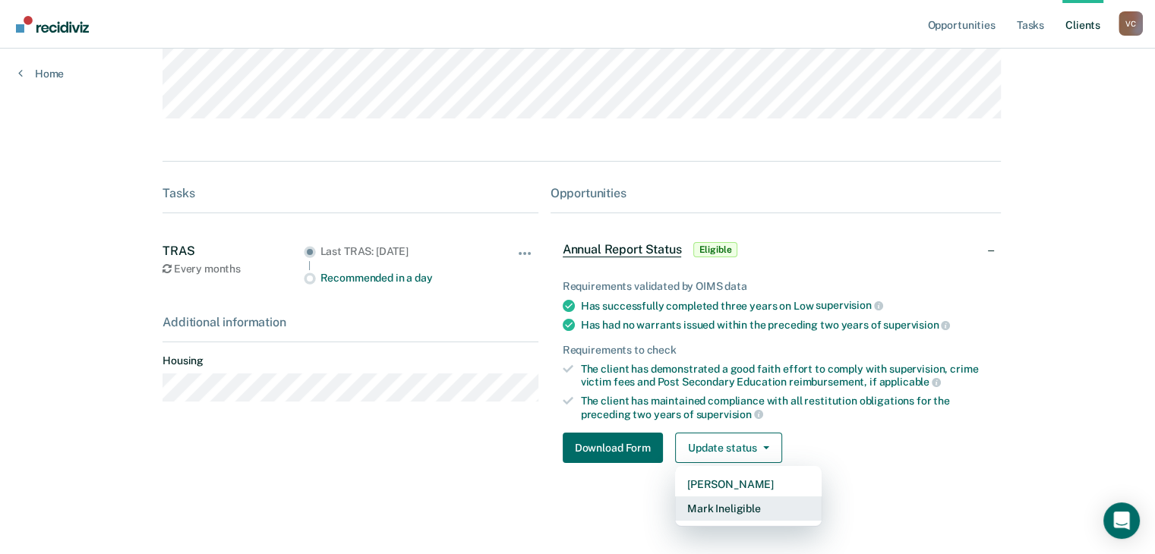
click at [736, 507] on button "Mark Ineligible" at bounding box center [748, 509] width 147 height 24
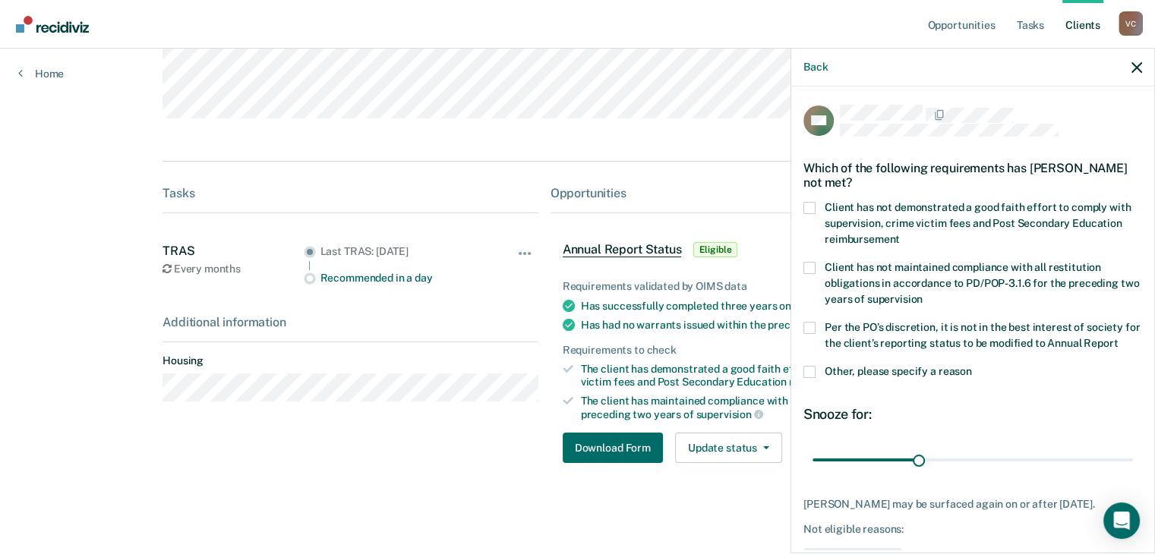
click at [808, 366] on div "Per the PO’s discretion, it is not in the best interest of society for the clie…" at bounding box center [973, 344] width 339 height 44
click at [804, 378] on span at bounding box center [810, 372] width 12 height 12
click at [972, 366] on input "Other, please specify a reason" at bounding box center [972, 366] width 0 height 0
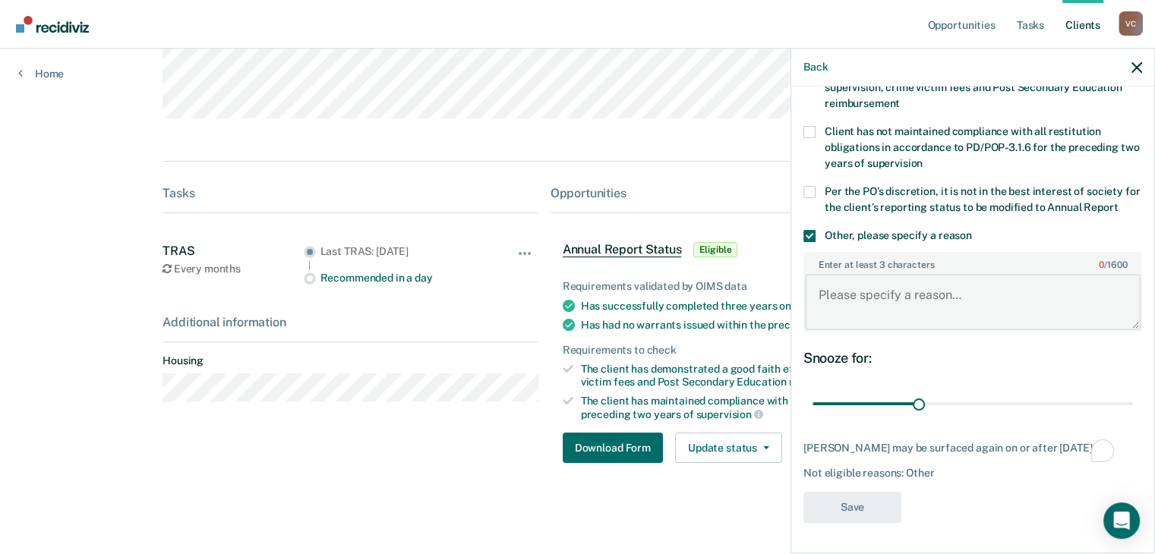
scroll to position [149, 0]
drag, startPoint x: 994, startPoint y: 294, endPoint x: 731, endPoint y: 283, distance: 262.3
click at [731, 284] on body "Looks like you’re using Internet Explorer 11. For faster loading and a better e…" at bounding box center [577, 92] width 1155 height 554
paste textarea "The client is a registered sex offender and will not be eligible based on his c…"
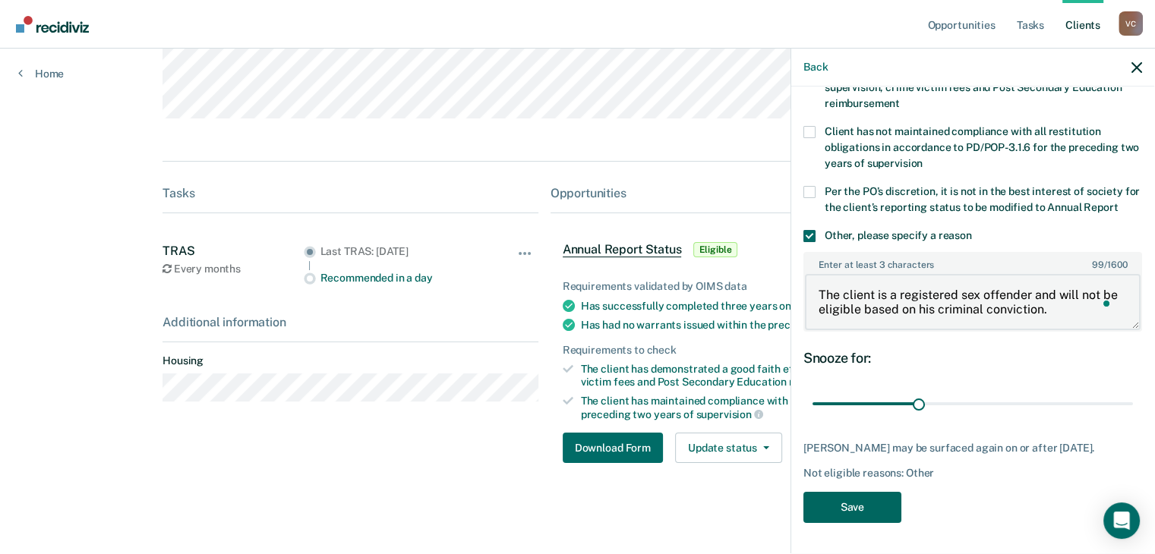
type textarea "The client is a registered sex offender and will not be eligible based on his c…"
click at [845, 508] on button "Save" at bounding box center [853, 507] width 98 height 31
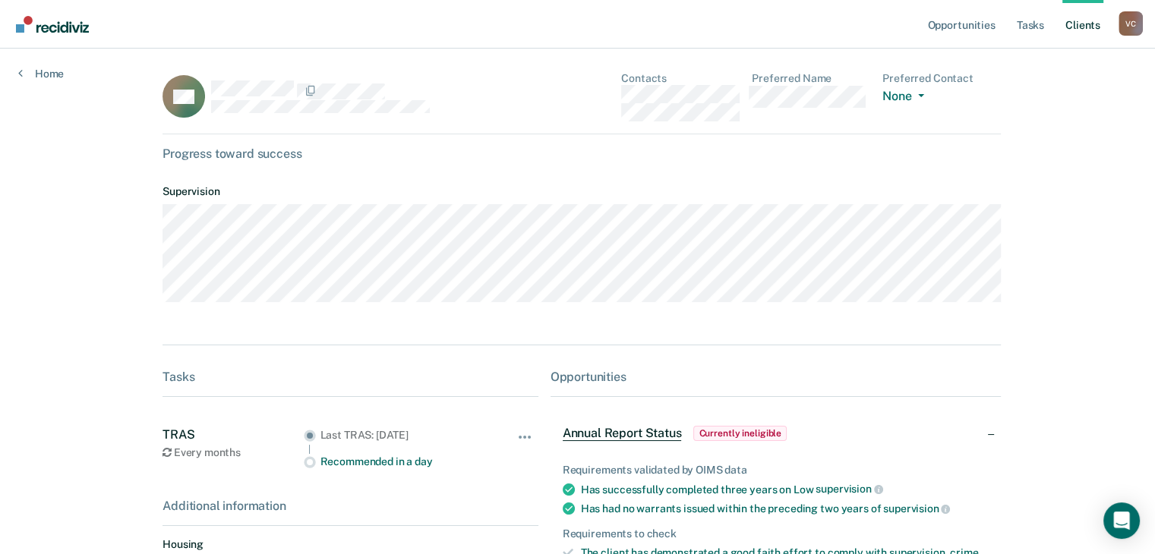
scroll to position [0, 0]
drag, startPoint x: 106, startPoint y: 25, endPoint x: 42, endPoint y: 23, distance: 63.8
click at [31, 23] on nav "Opportunities Tasks Client s [PERSON_NAME] V C Profile How it works Log Out" at bounding box center [577, 24] width 1131 height 48
click at [93, 21] on link "Go to Recidiviz Home" at bounding box center [52, 24] width 81 height 48
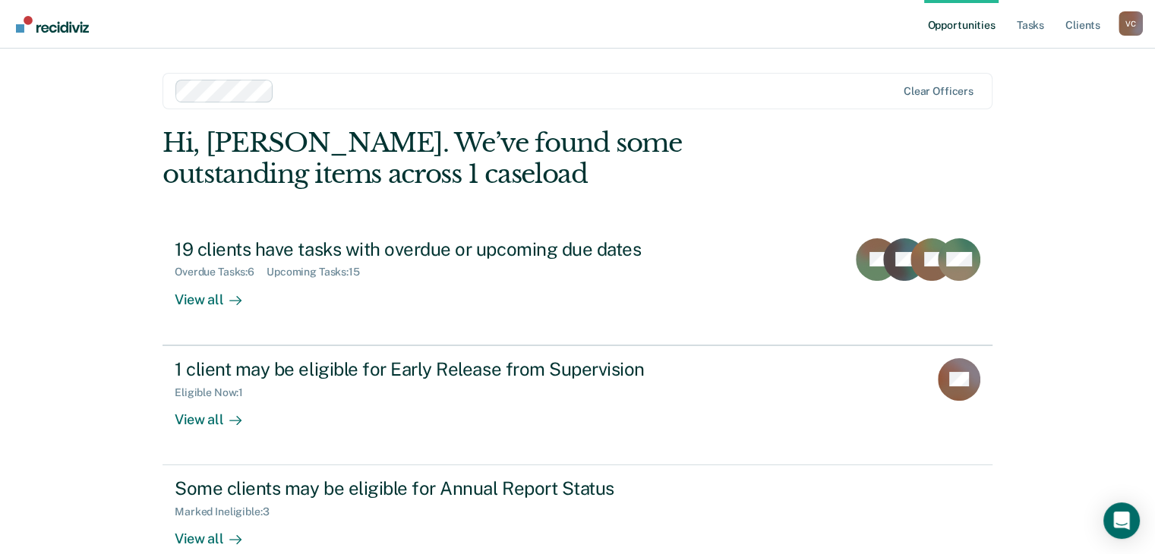
click at [76, 25] on img "Go to Recidiviz Home" at bounding box center [52, 24] width 73 height 17
